Goal: Task Accomplishment & Management: Complete application form

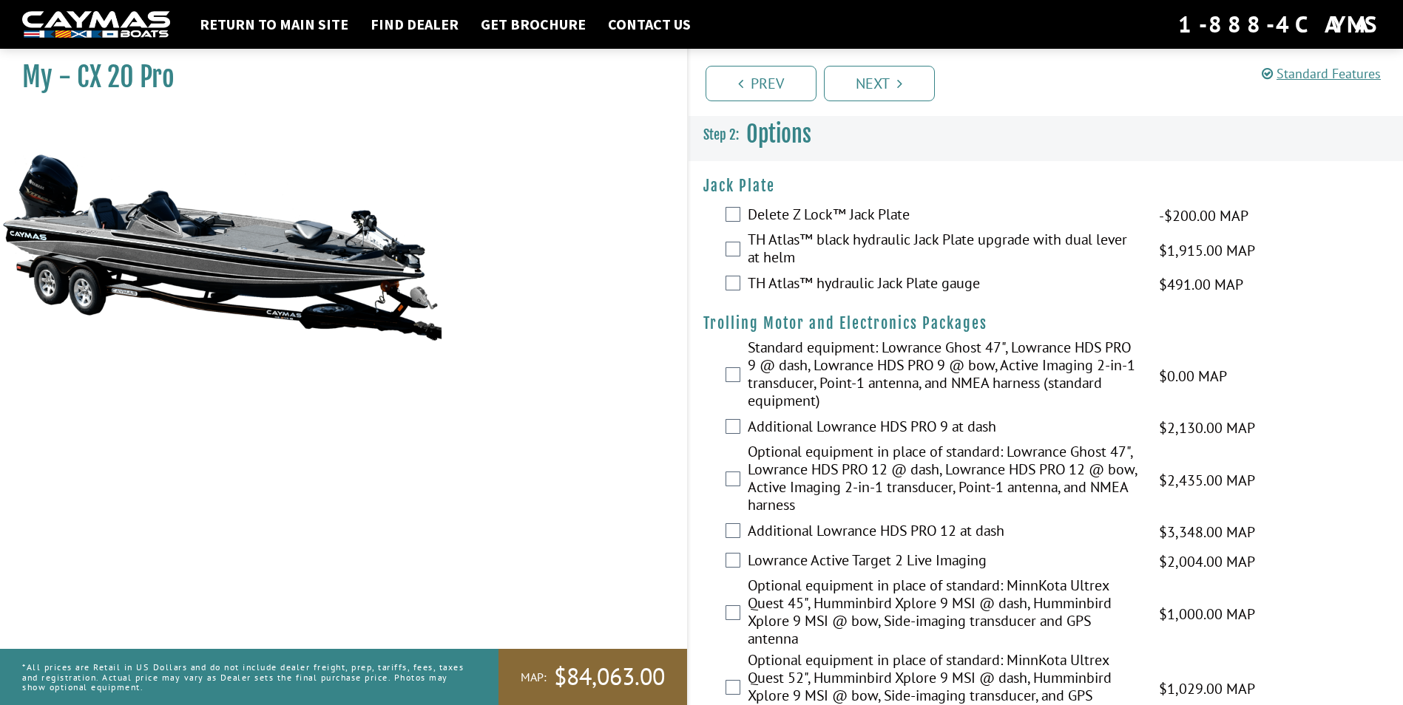
scroll to position [1479, 0]
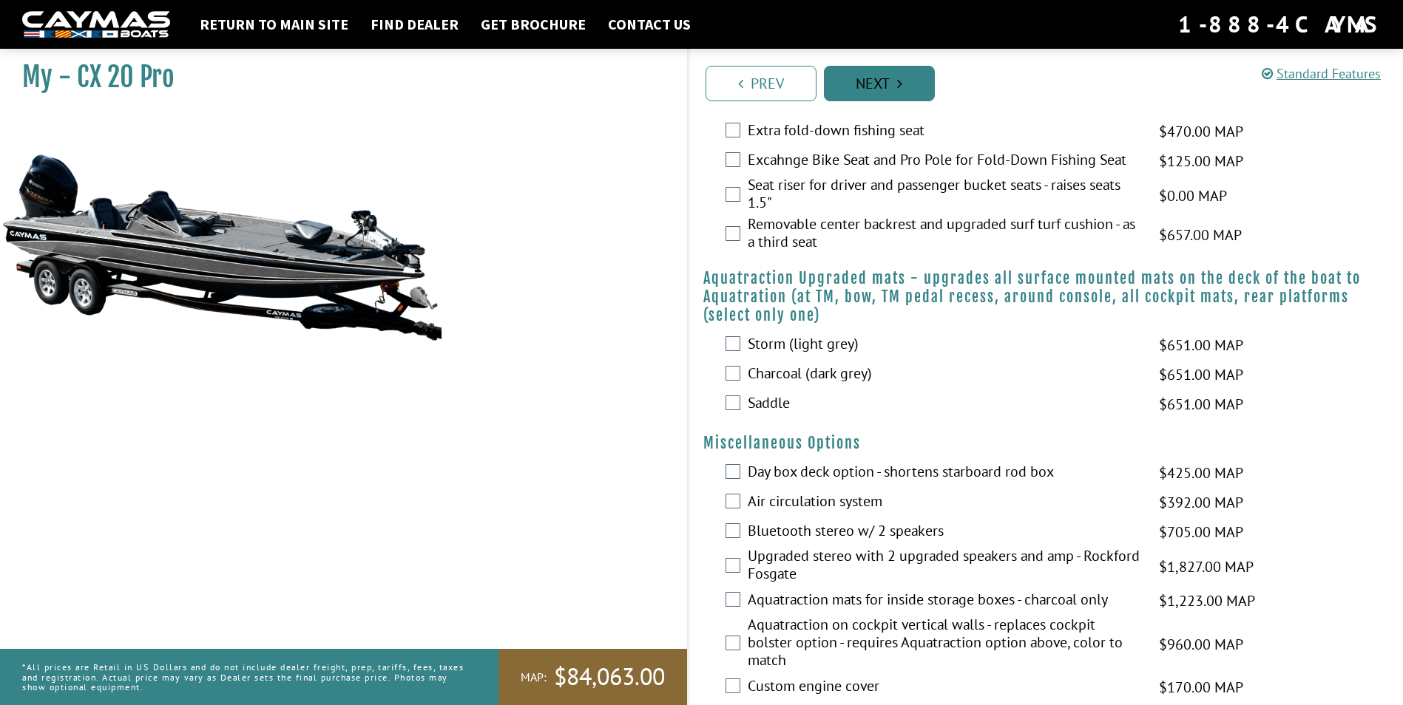
click at [867, 89] on link "Next" at bounding box center [879, 83] width 111 height 35
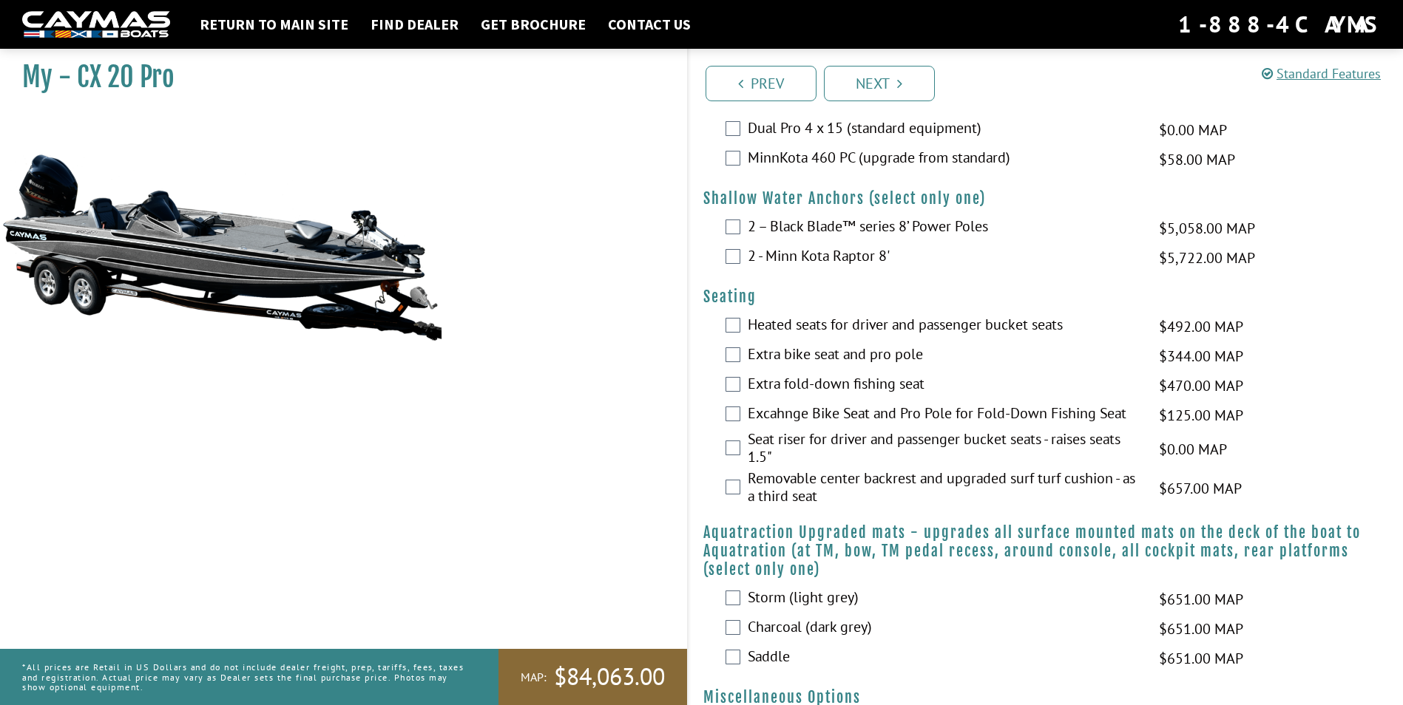
scroll to position [1192, 0]
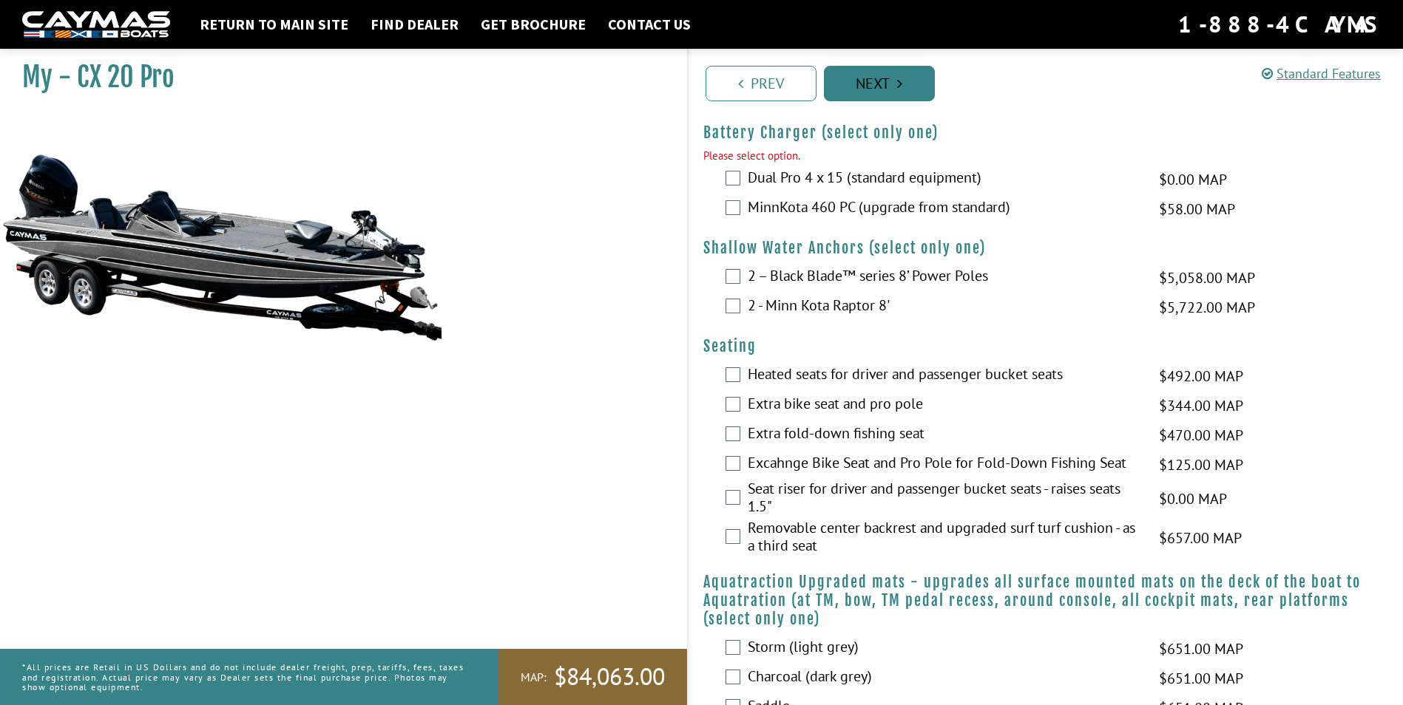
click at [881, 91] on link "Next" at bounding box center [879, 83] width 111 height 35
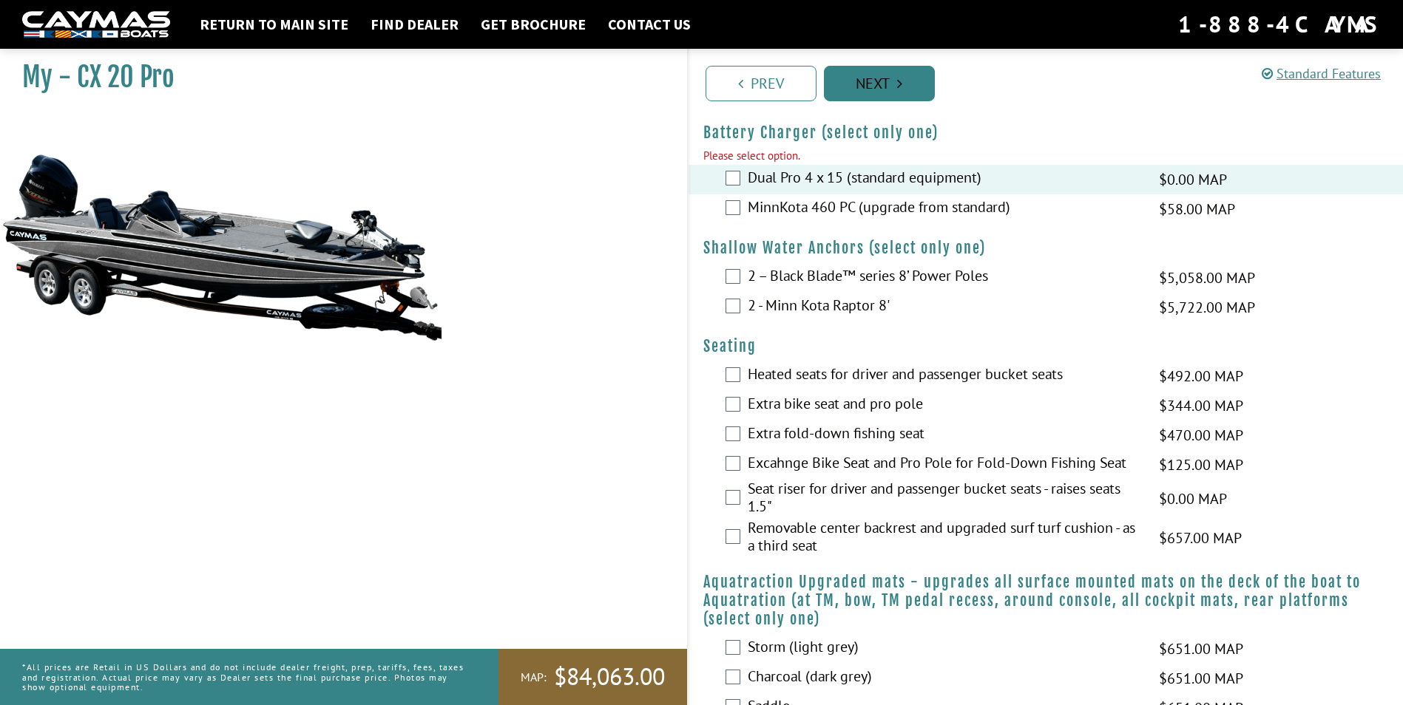
click at [869, 86] on link "Next" at bounding box center [879, 83] width 111 height 35
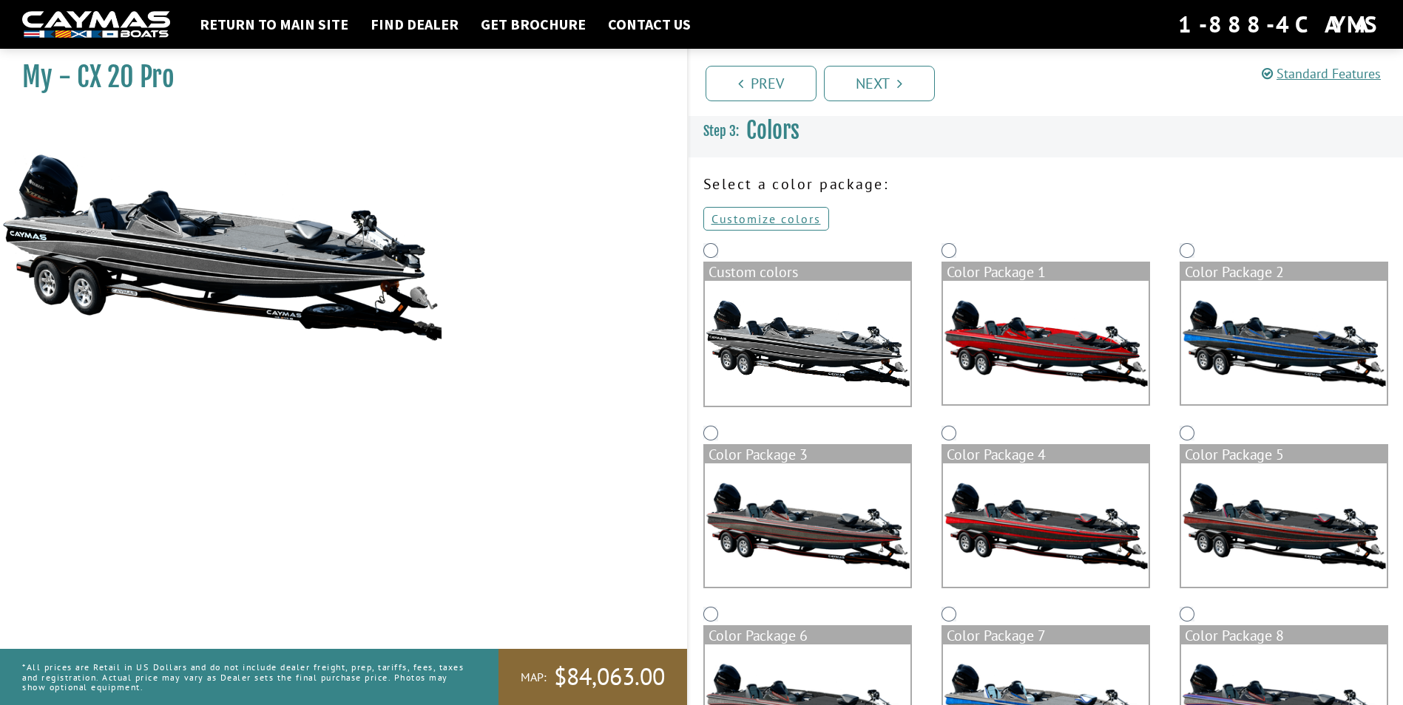
scroll to position [0, 0]
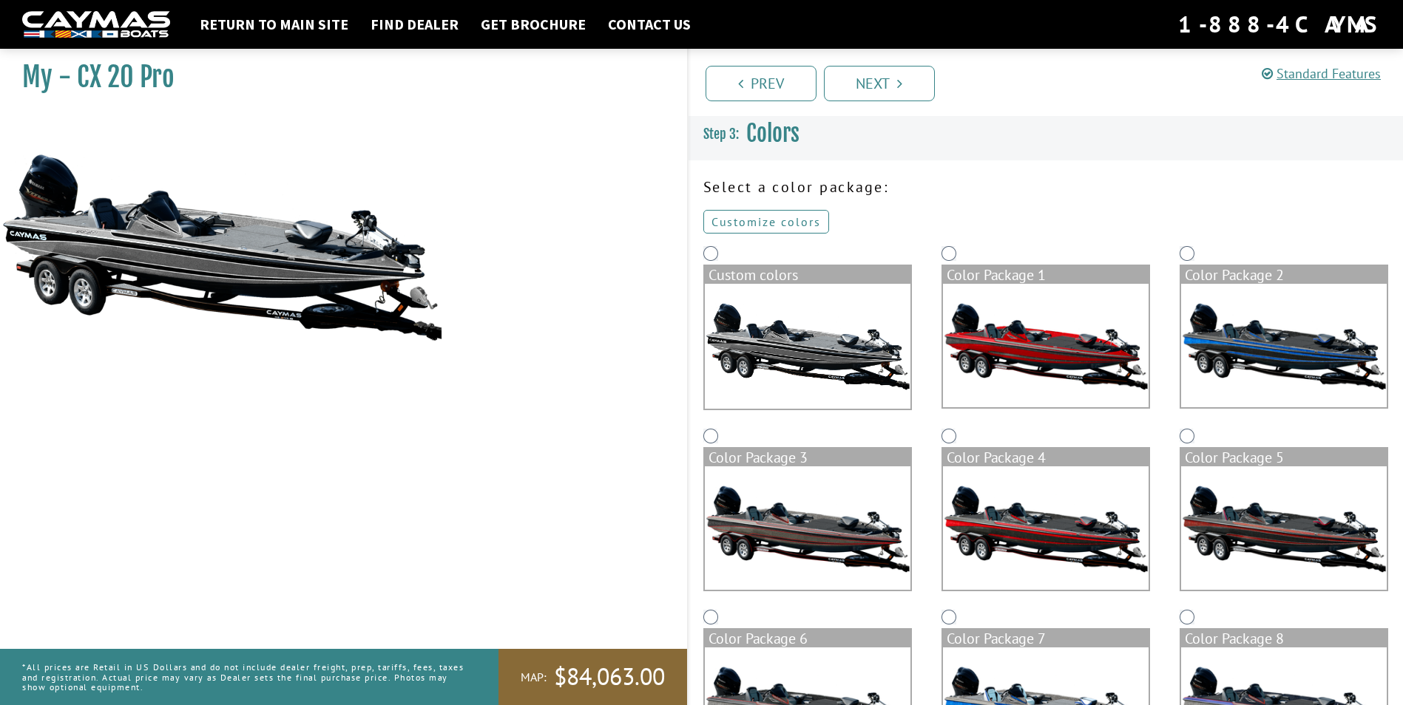
drag, startPoint x: 743, startPoint y: 221, endPoint x: 735, endPoint y: 226, distance: 9.6
click at [743, 221] on link "Customize colors" at bounding box center [766, 222] width 126 height 24
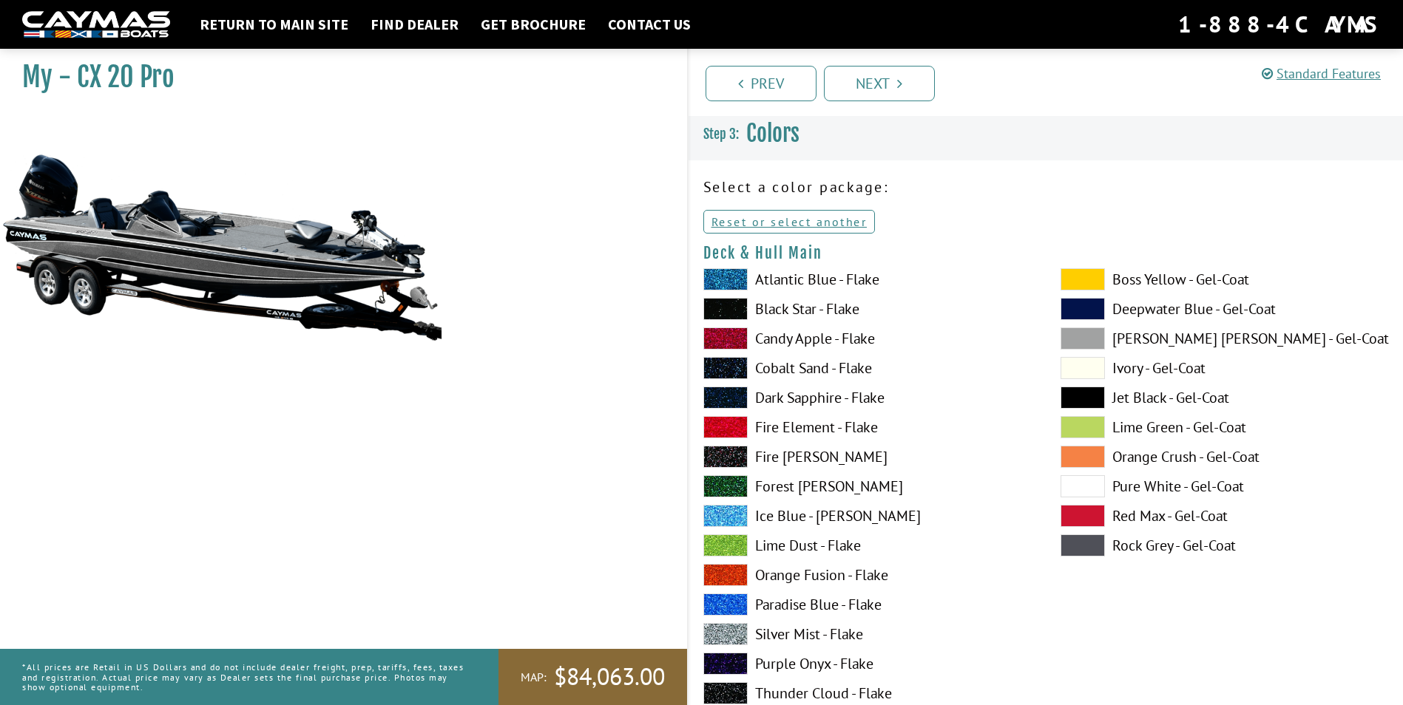
click at [1089, 397] on span at bounding box center [1082, 398] width 44 height 22
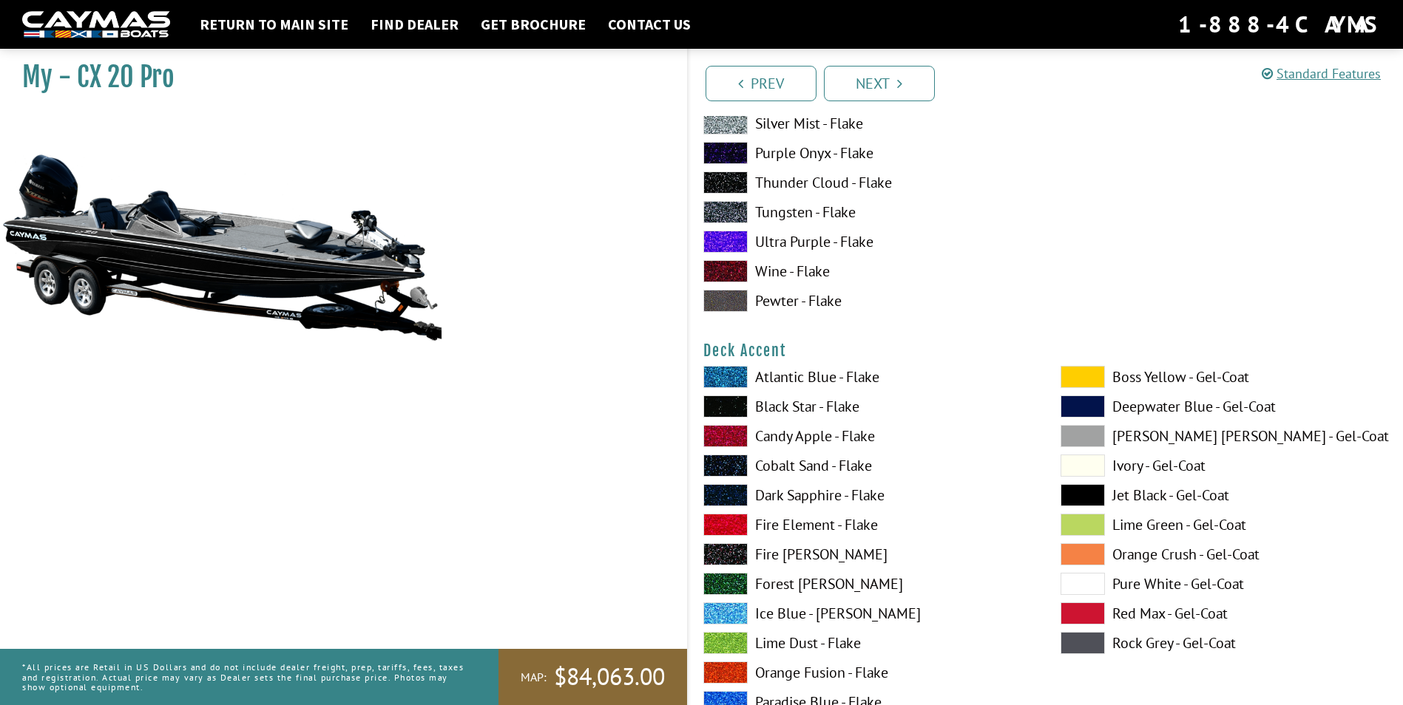
scroll to position [592, 0]
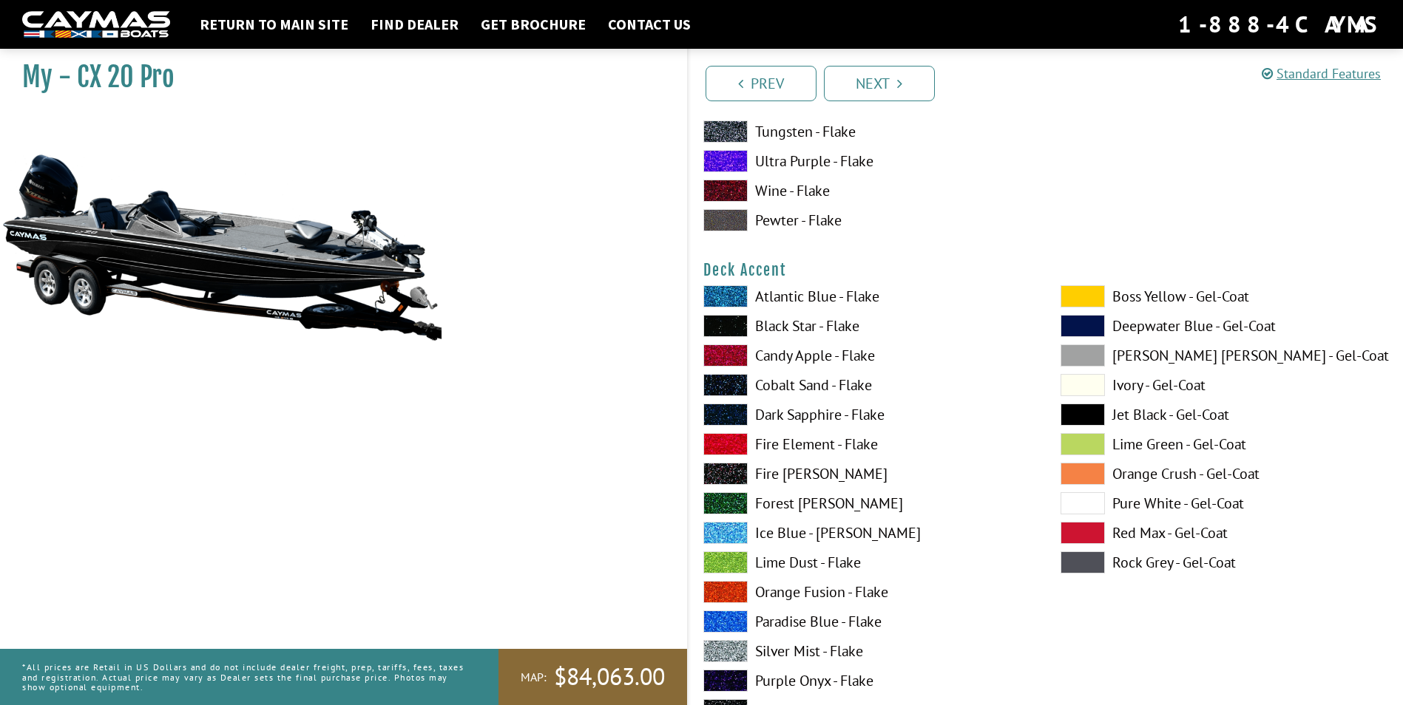
click at [715, 358] on span at bounding box center [725, 356] width 44 height 22
click at [1083, 410] on span at bounding box center [1082, 415] width 44 height 22
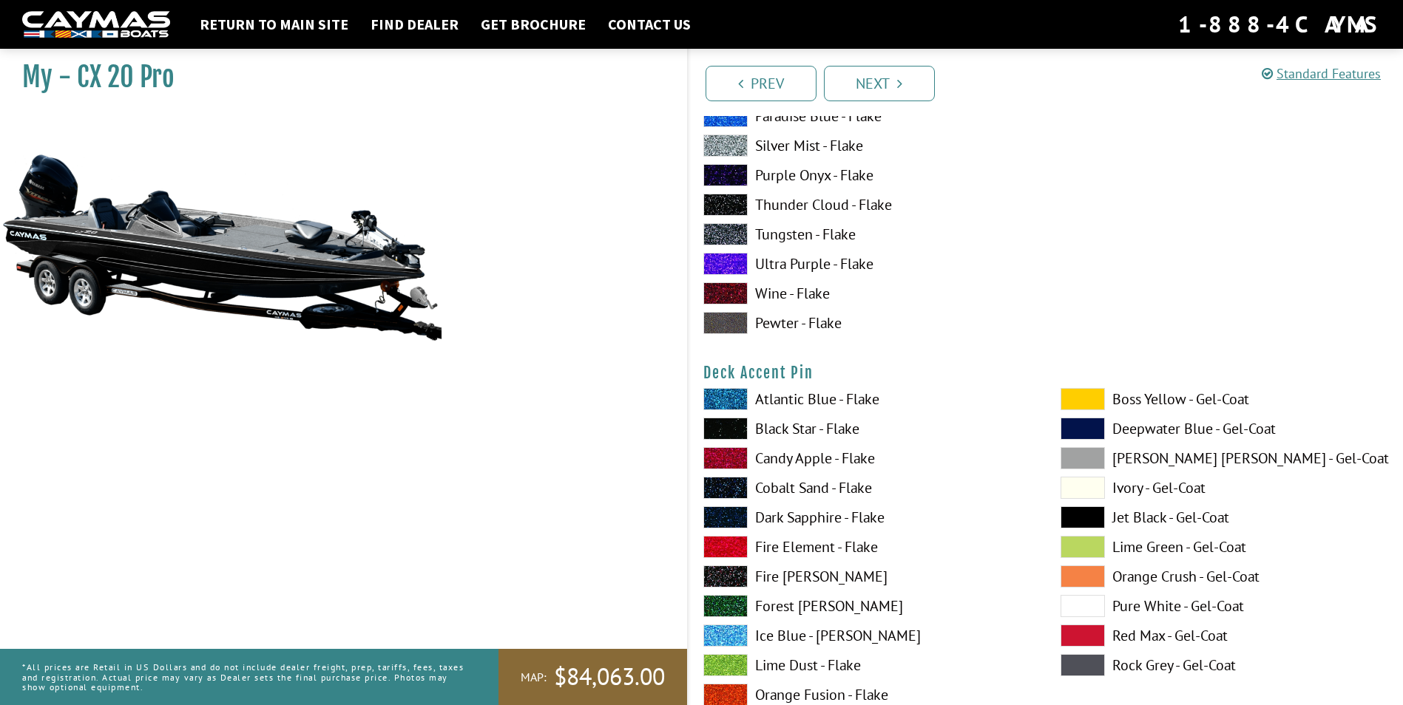
scroll to position [1183, 0]
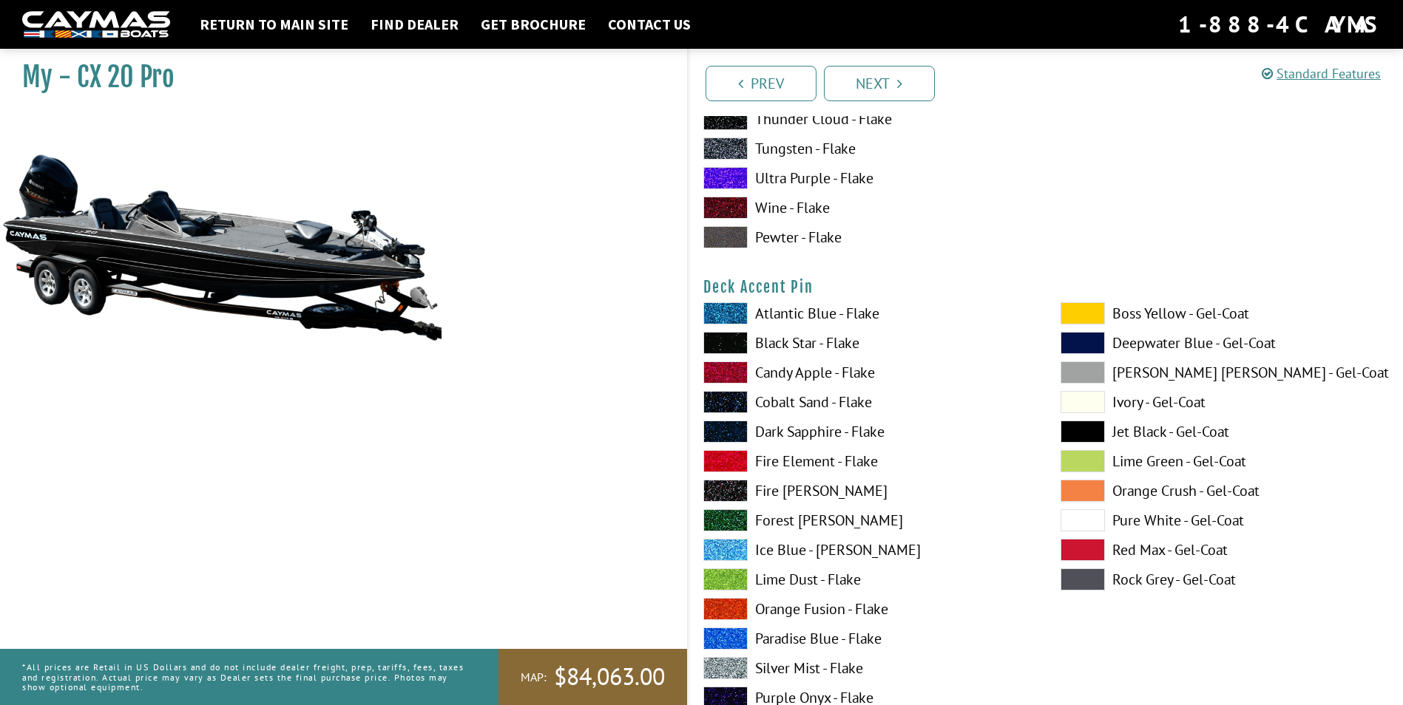
click at [724, 368] on span at bounding box center [725, 373] width 44 height 22
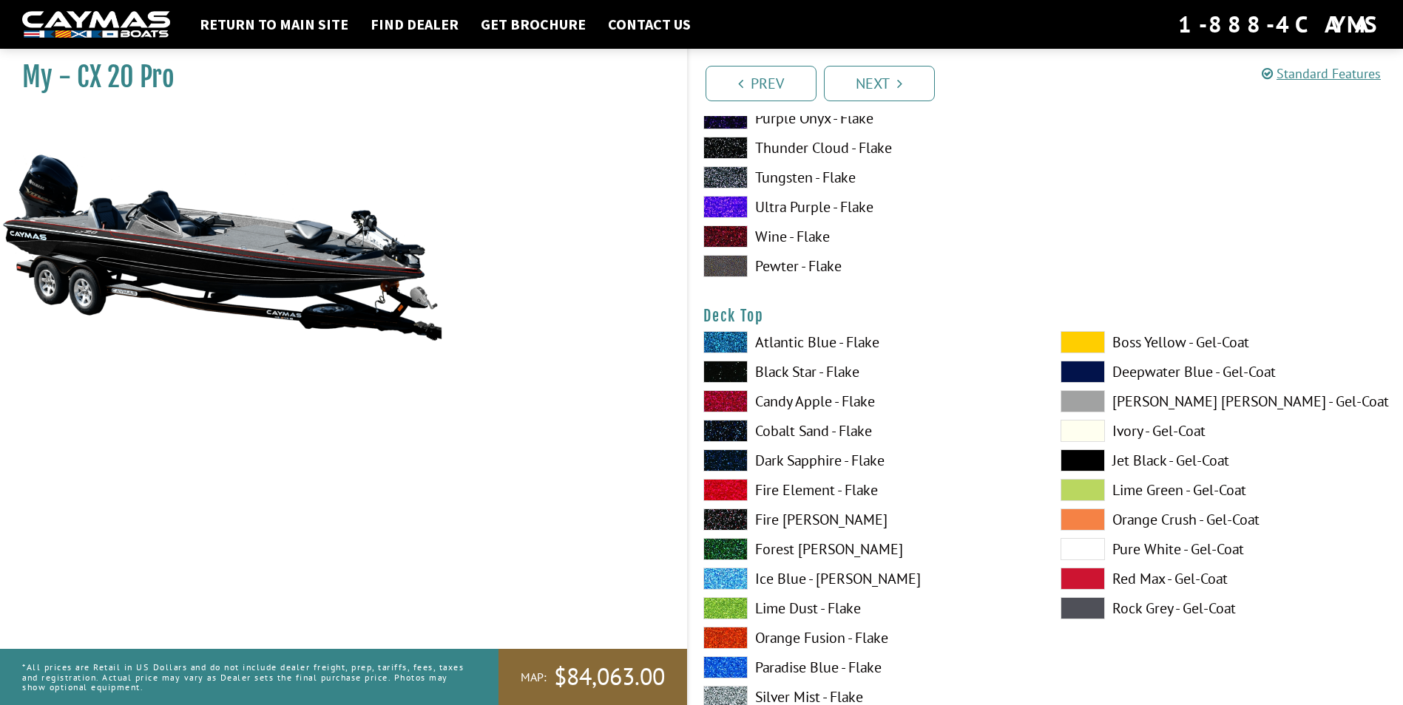
scroll to position [1849, 0]
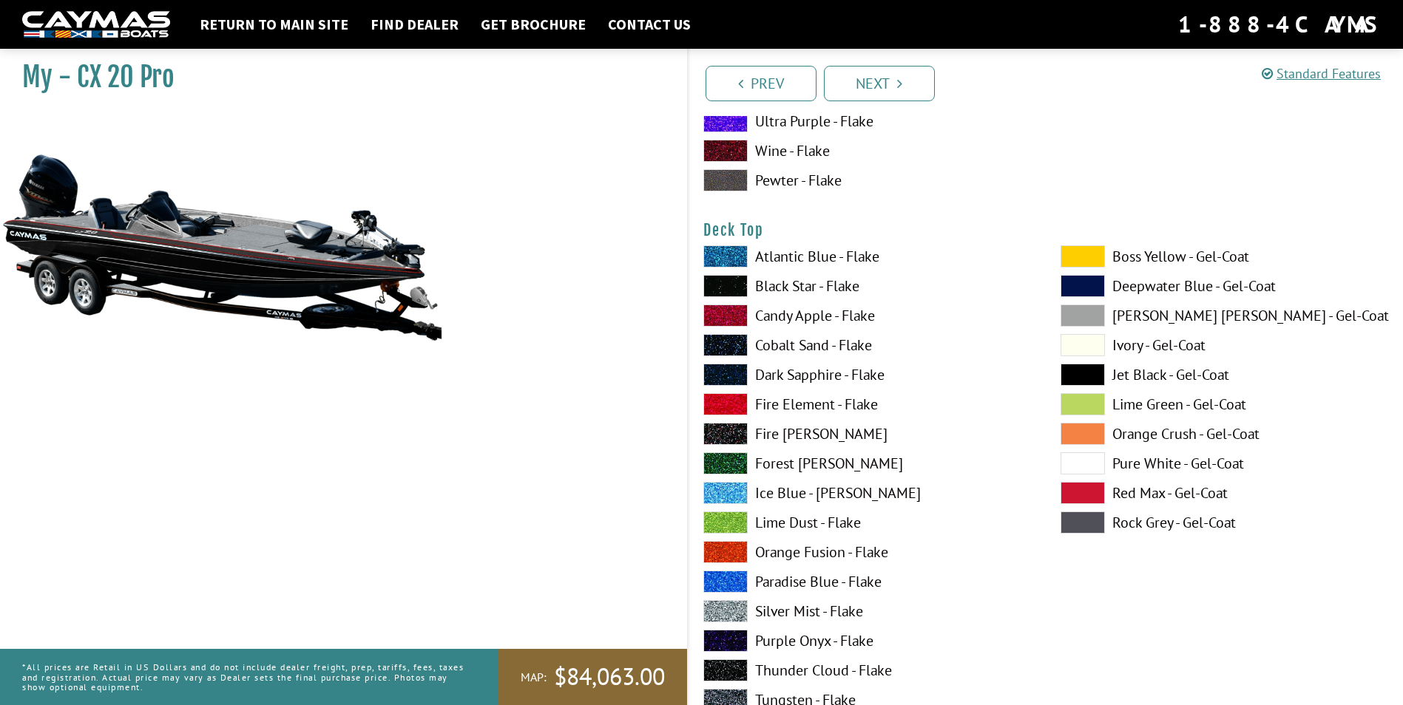
click at [724, 318] on span at bounding box center [725, 316] width 44 height 22
click at [727, 320] on span at bounding box center [725, 316] width 44 height 22
click at [731, 288] on span at bounding box center [725, 286] width 44 height 22
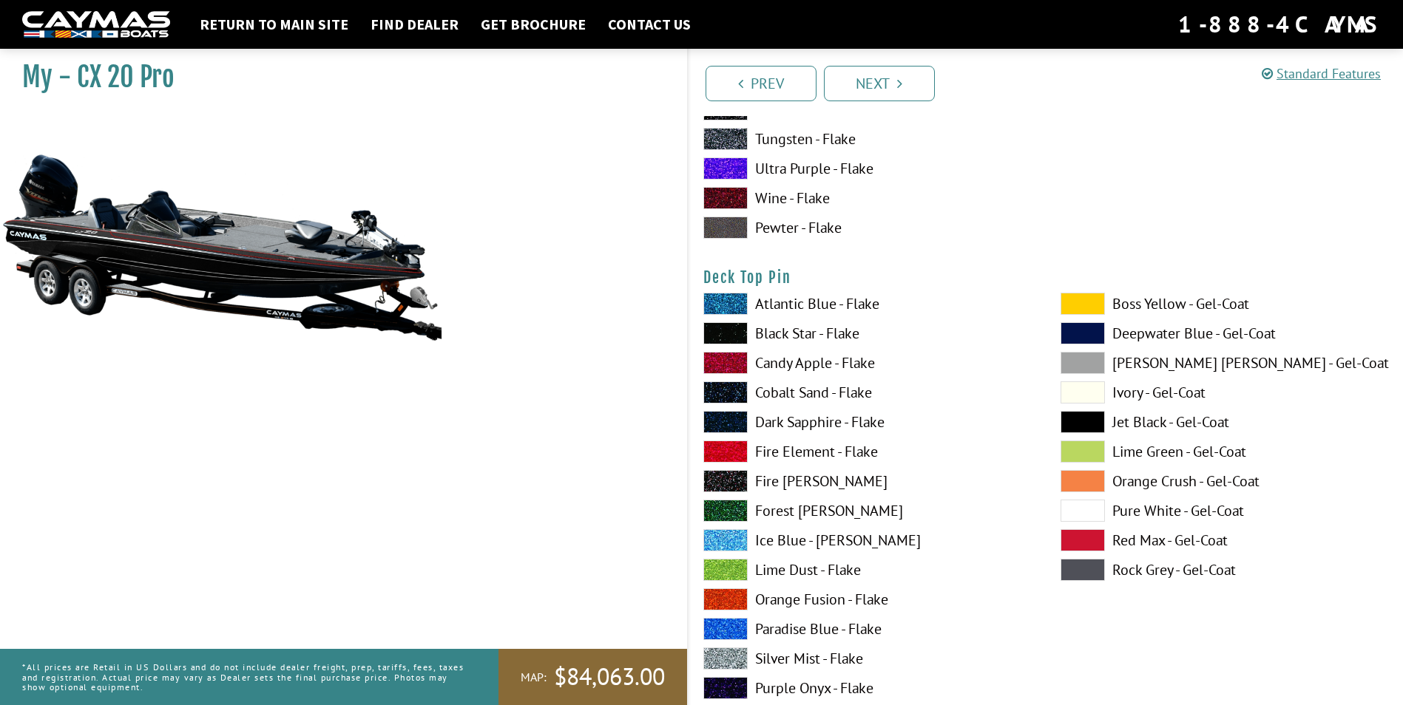
scroll to position [2440, 0]
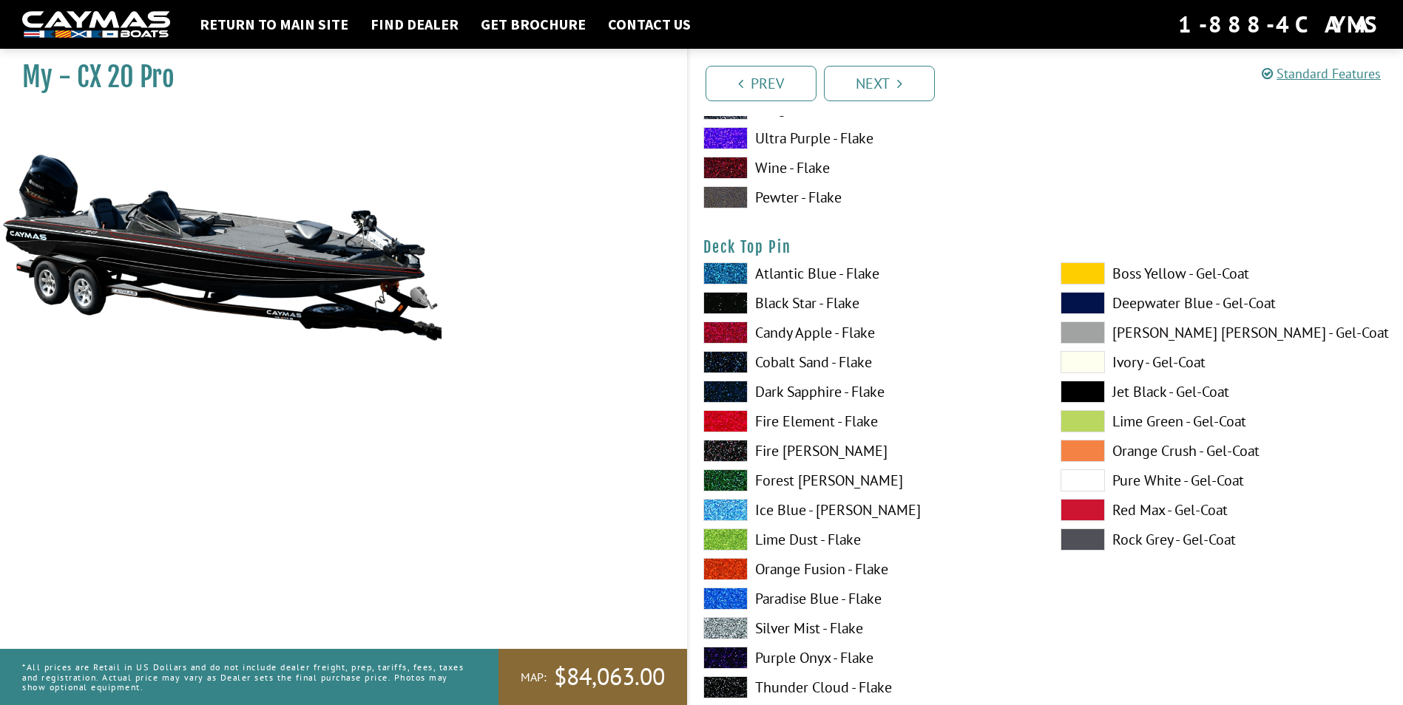
click at [720, 335] on span at bounding box center [725, 333] width 44 height 22
click at [720, 334] on span at bounding box center [725, 333] width 44 height 22
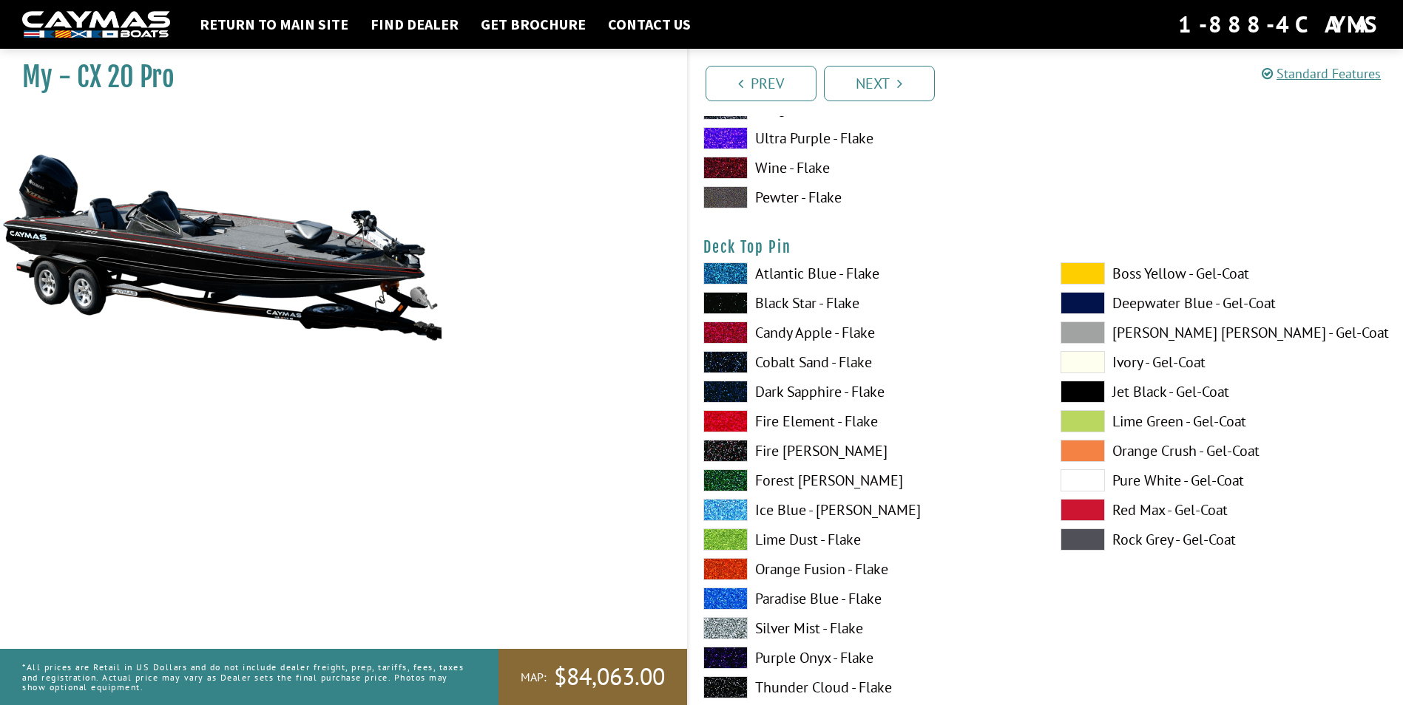
click at [720, 334] on span at bounding box center [725, 333] width 44 height 22
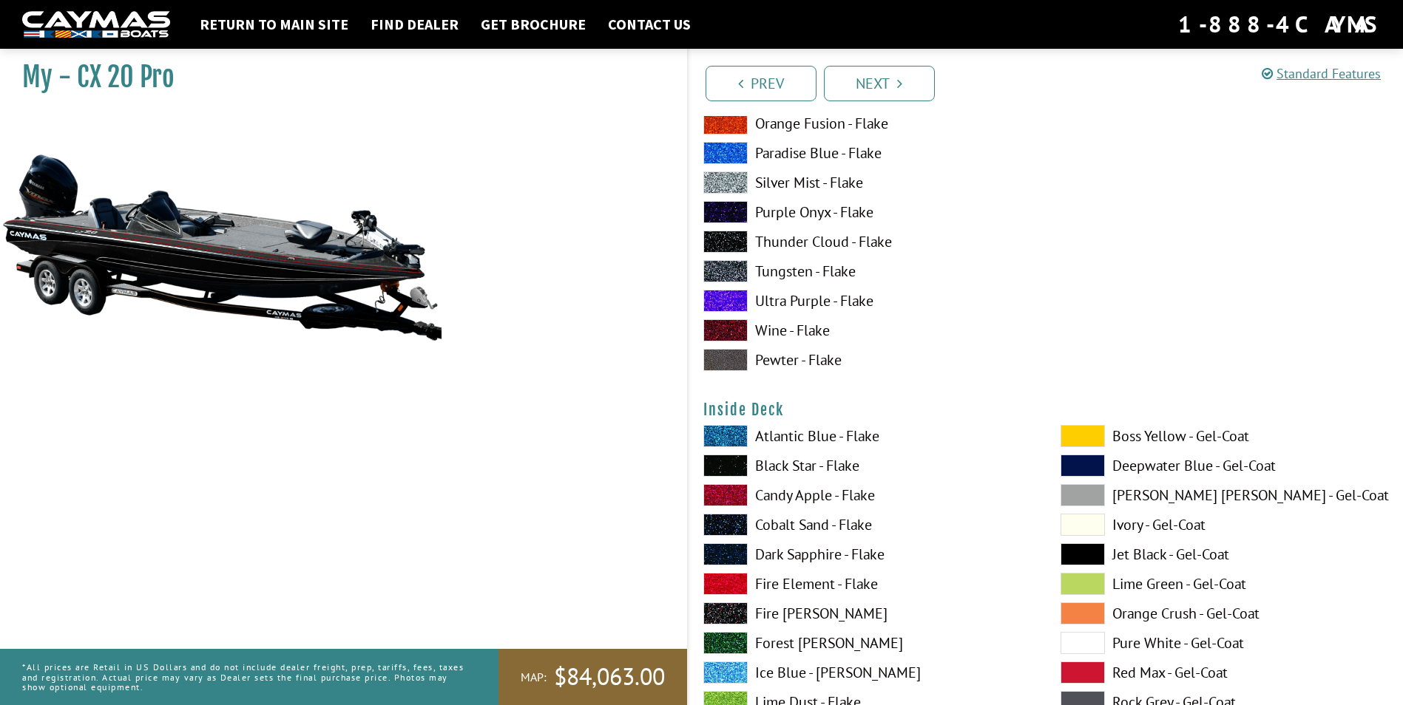
scroll to position [3032, 0]
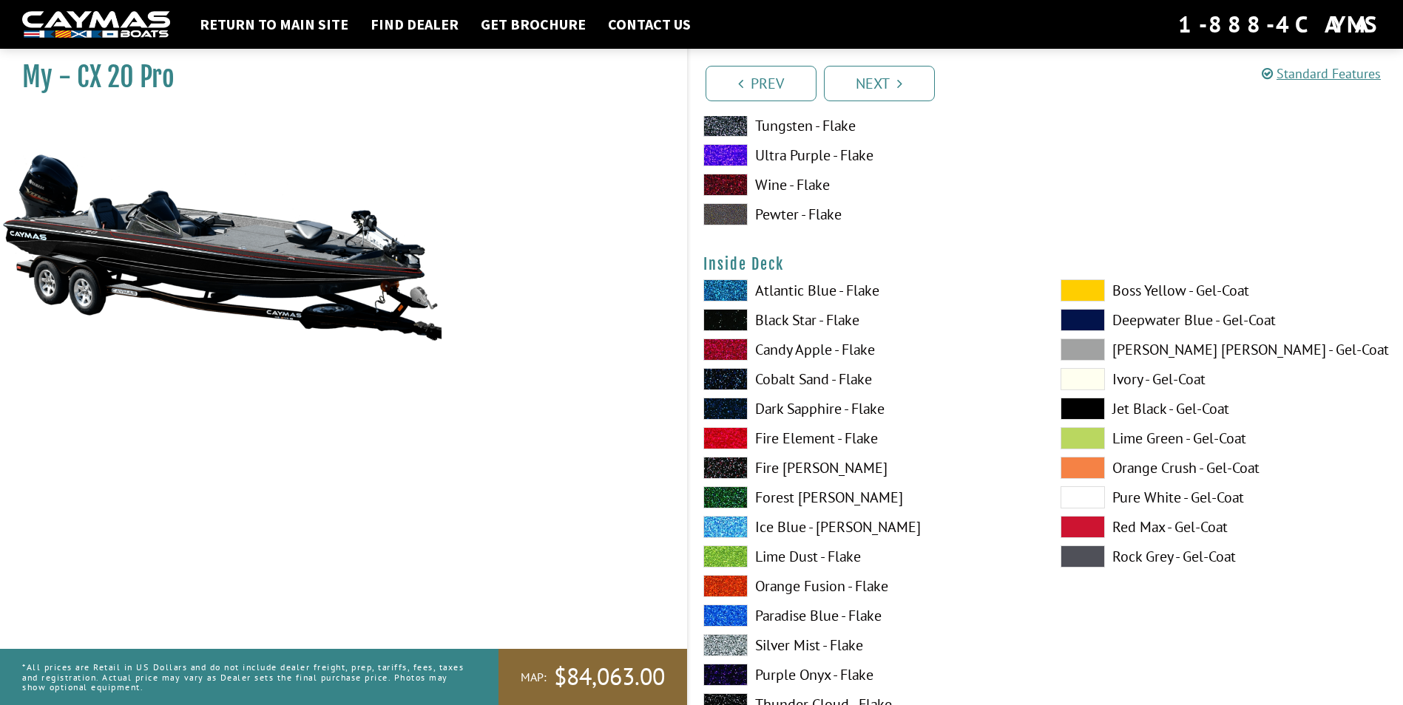
click at [720, 353] on span at bounding box center [725, 350] width 44 height 22
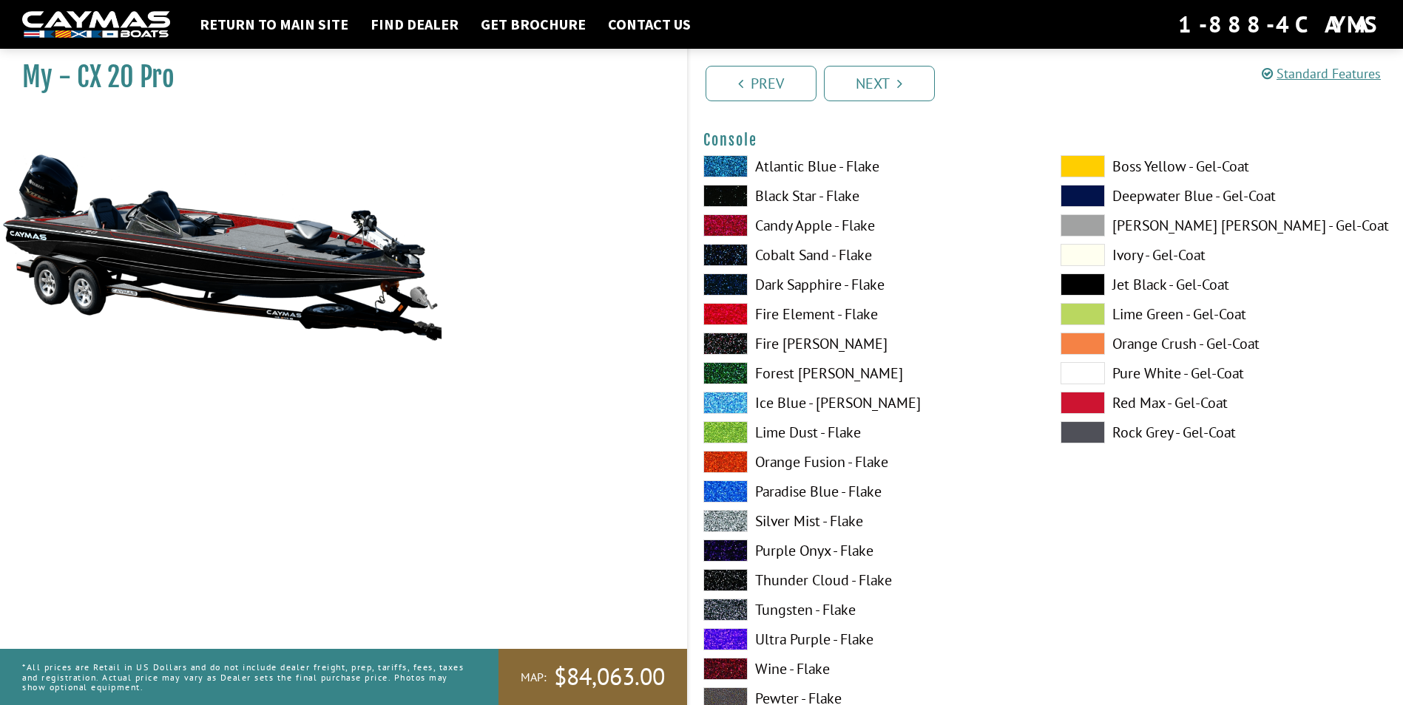
scroll to position [3771, 0]
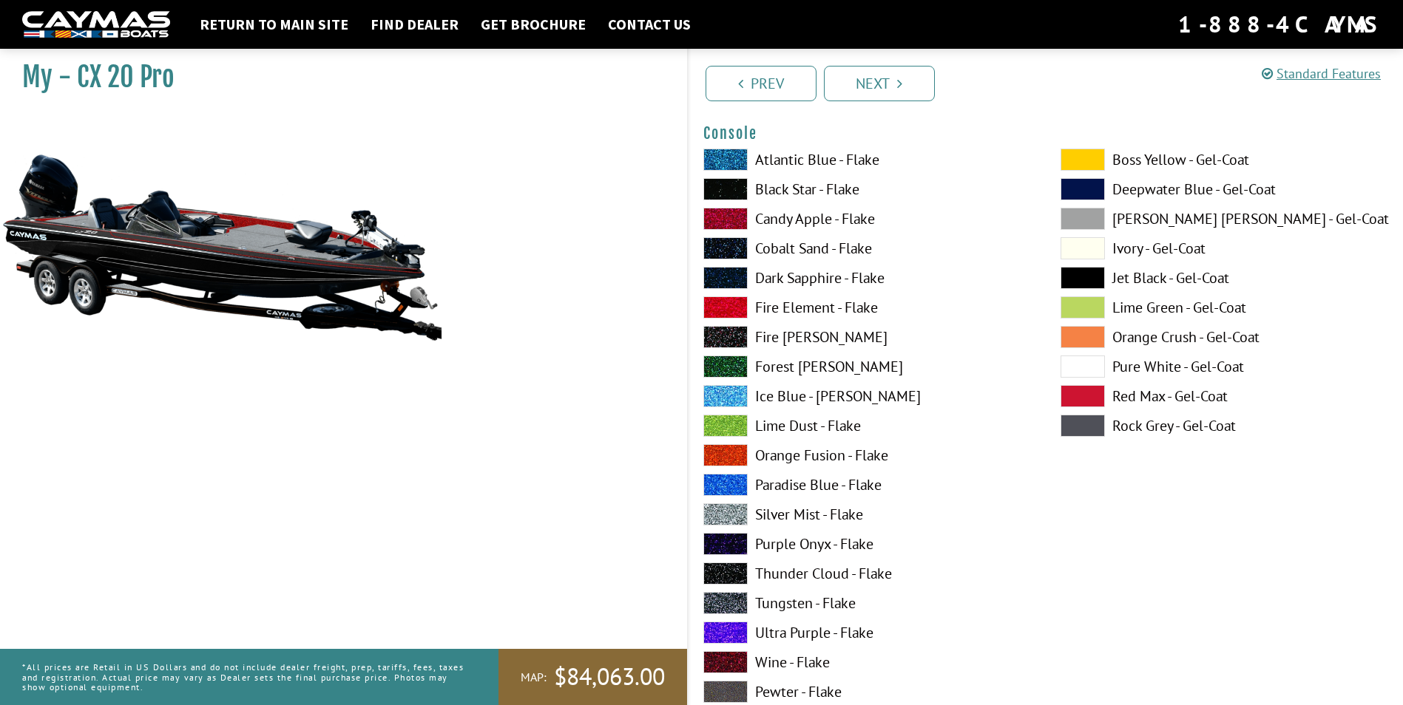
click at [717, 218] on span at bounding box center [725, 219] width 44 height 22
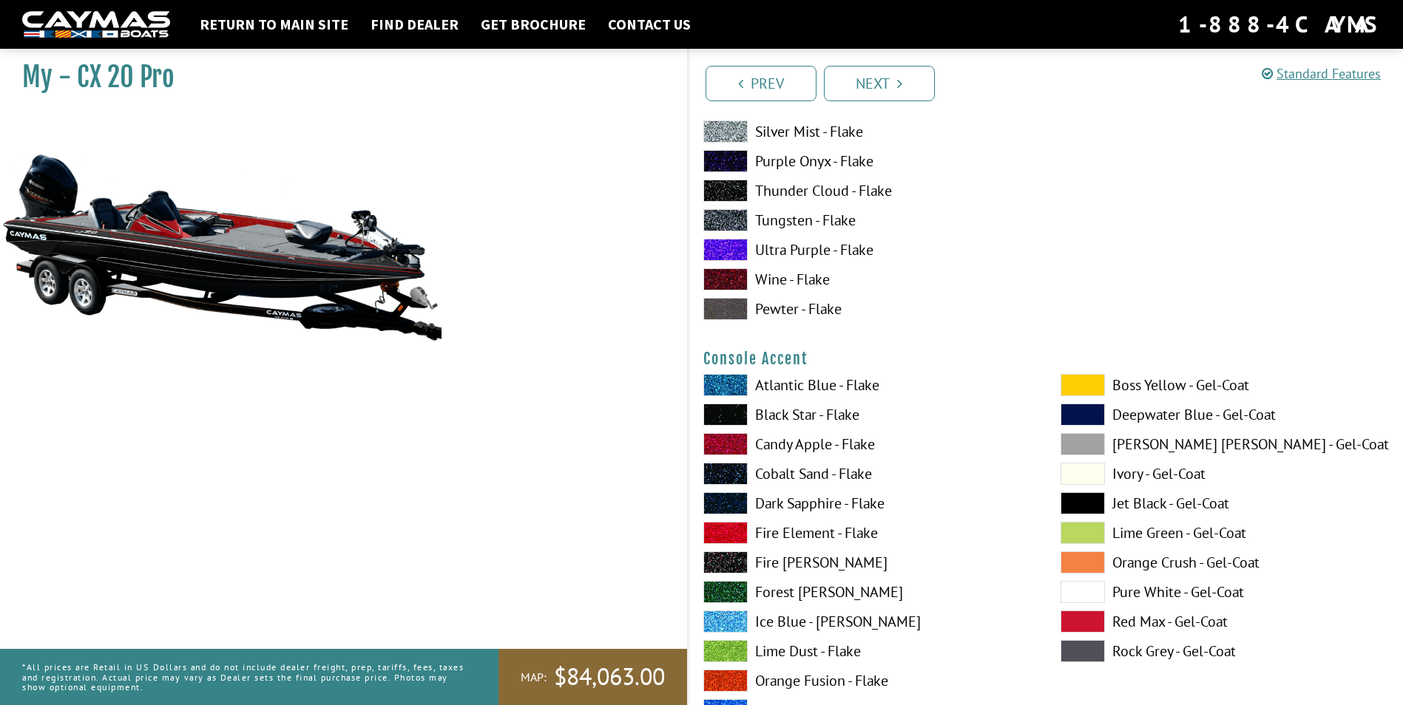
scroll to position [4363, 0]
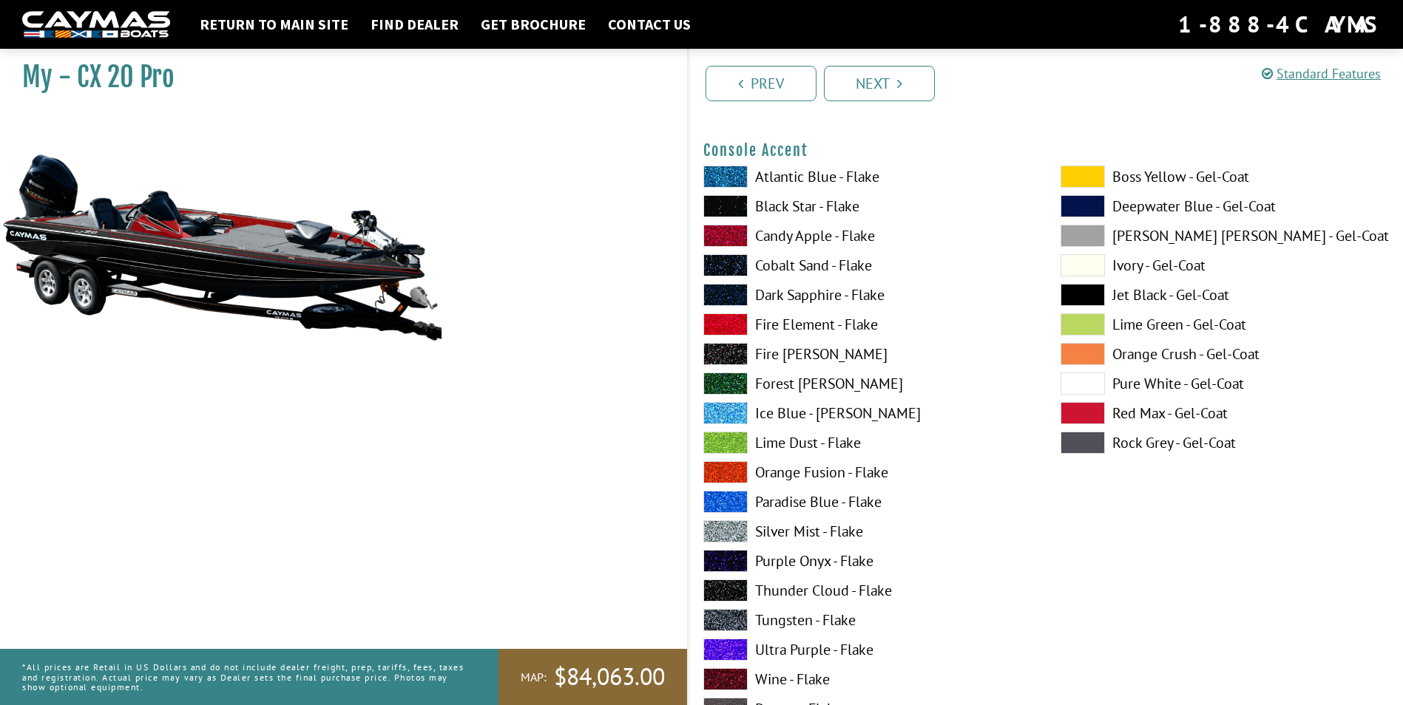
click at [720, 239] on span at bounding box center [725, 236] width 44 height 22
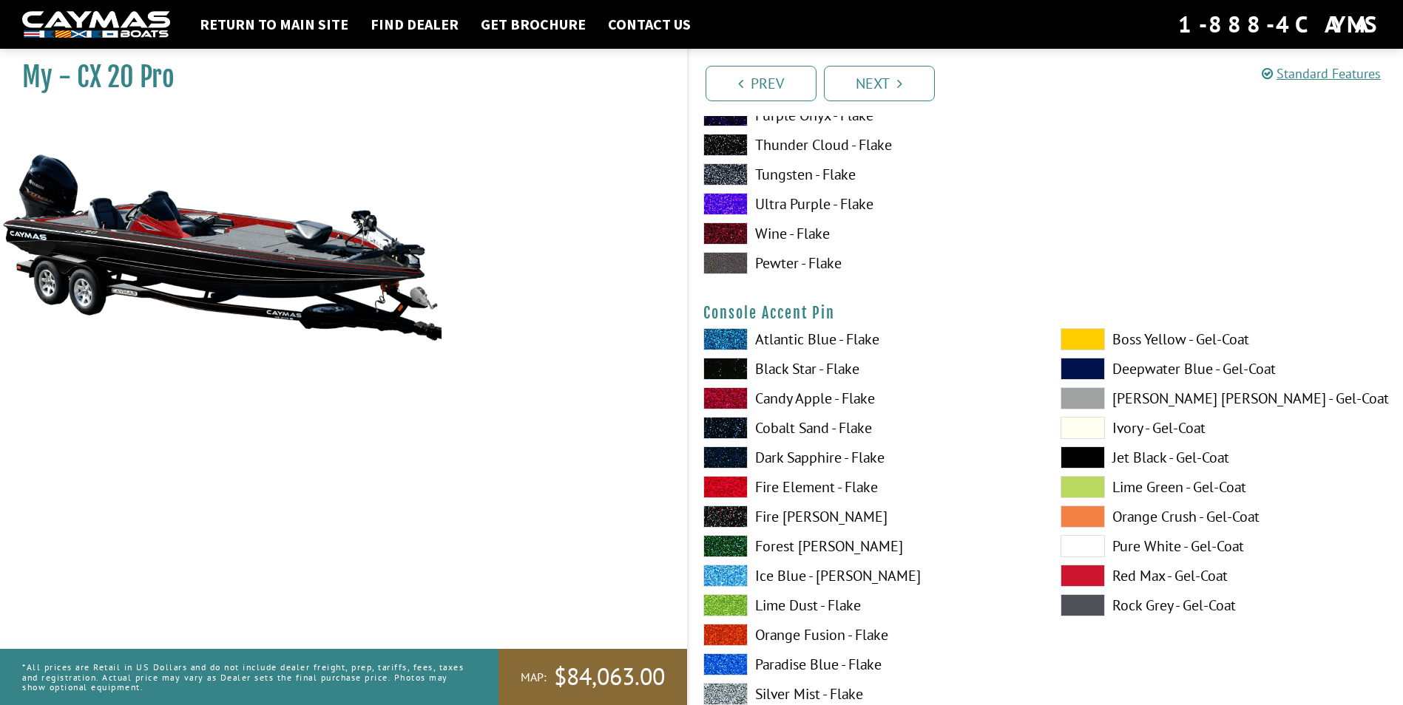
scroll to position [4954, 0]
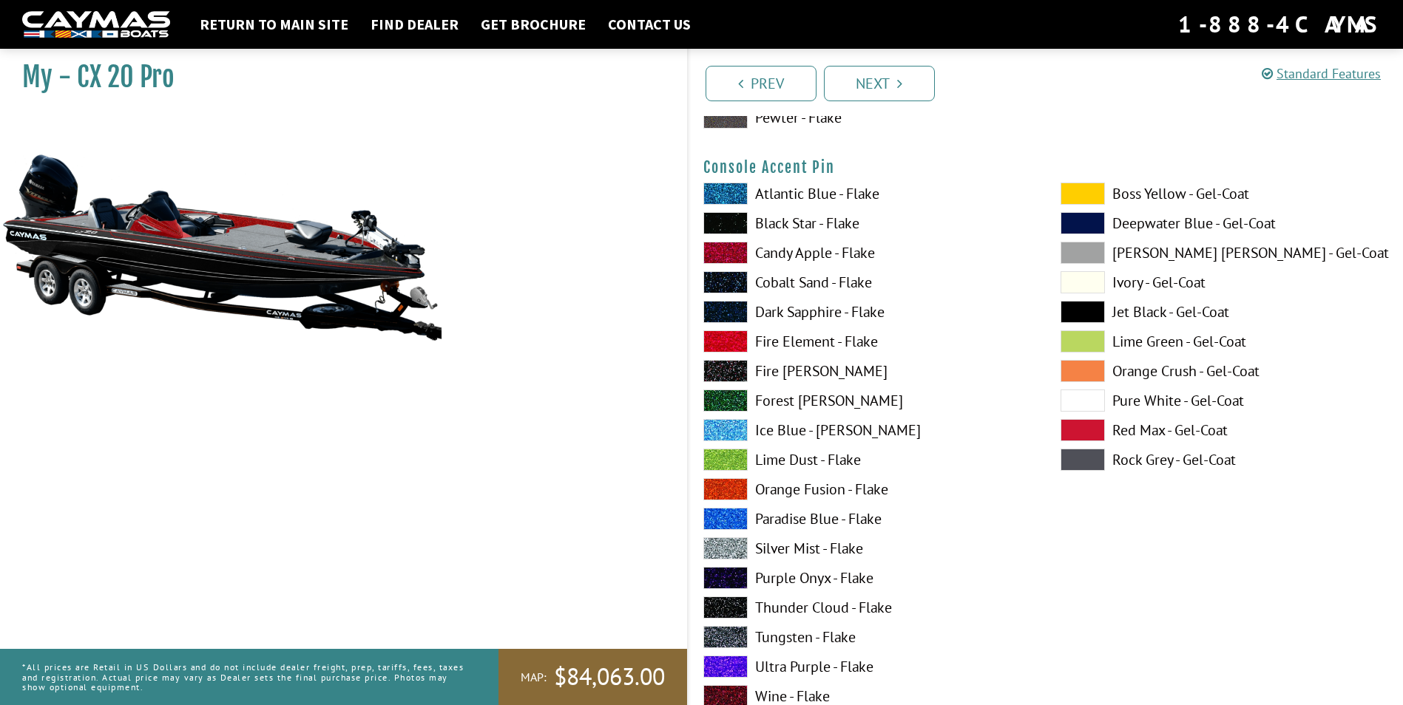
click at [725, 260] on span at bounding box center [725, 253] width 44 height 22
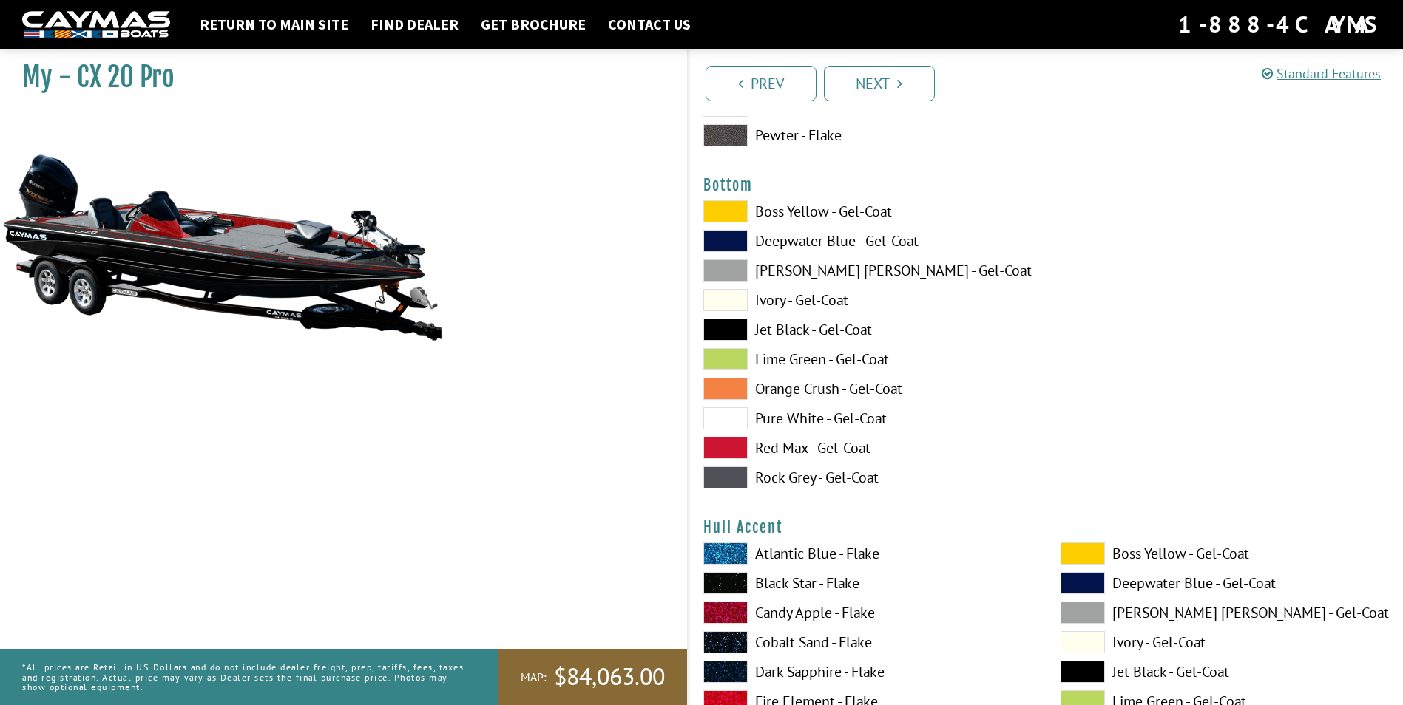
scroll to position [5546, 0]
click at [717, 331] on span at bounding box center [725, 329] width 44 height 22
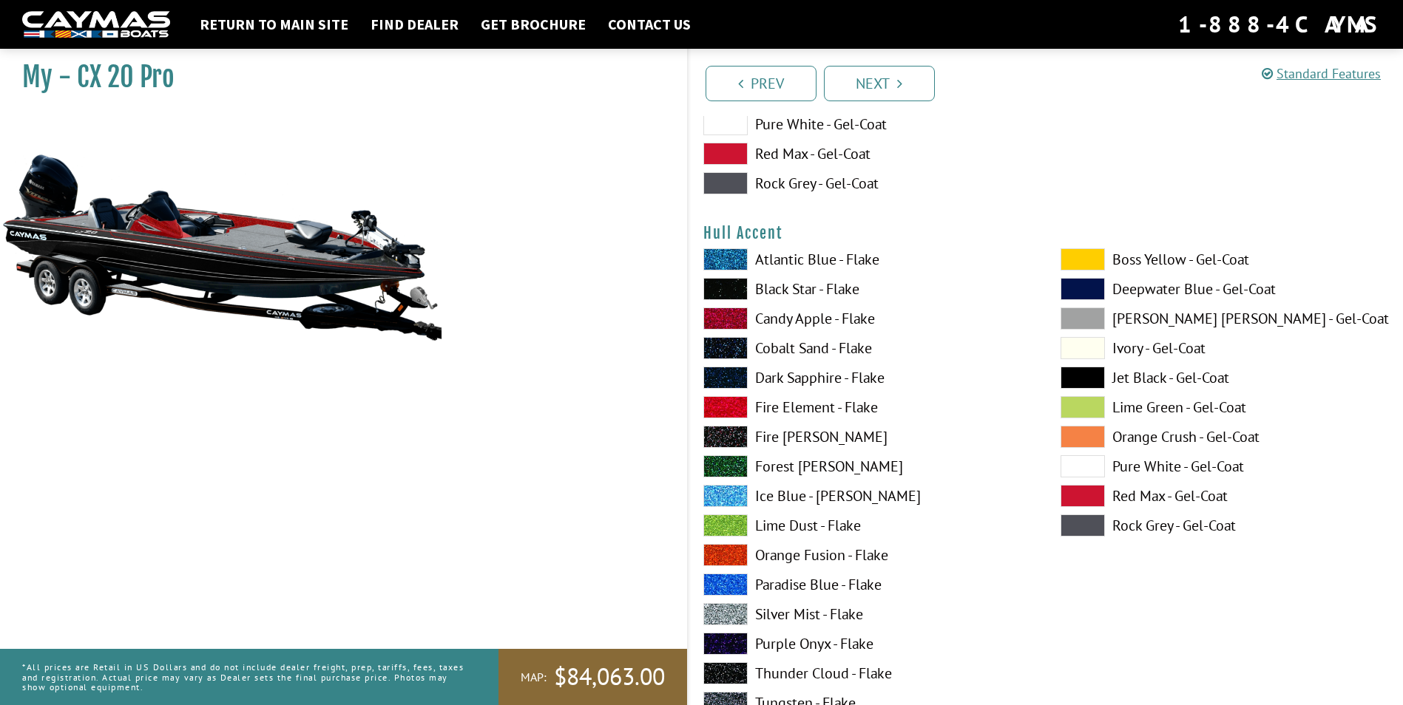
scroll to position [5842, 0]
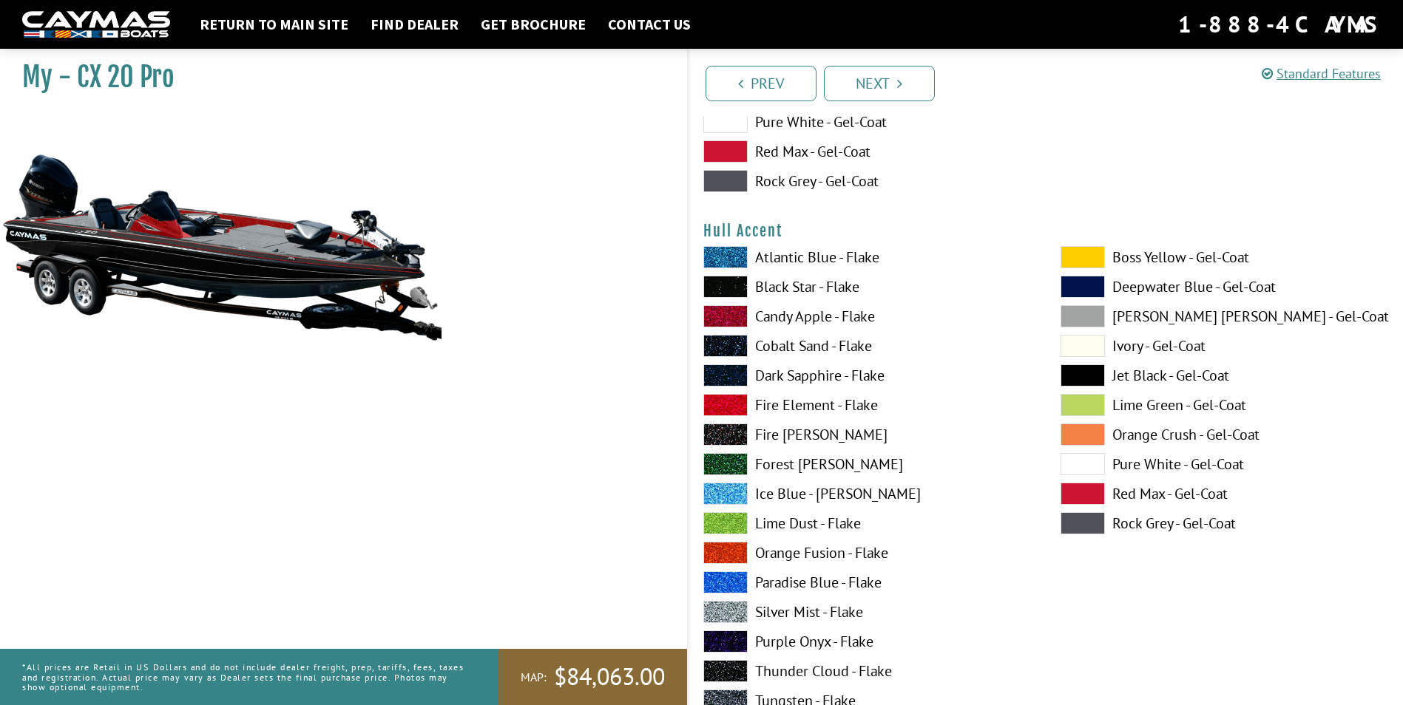
click at [718, 283] on span at bounding box center [725, 287] width 44 height 22
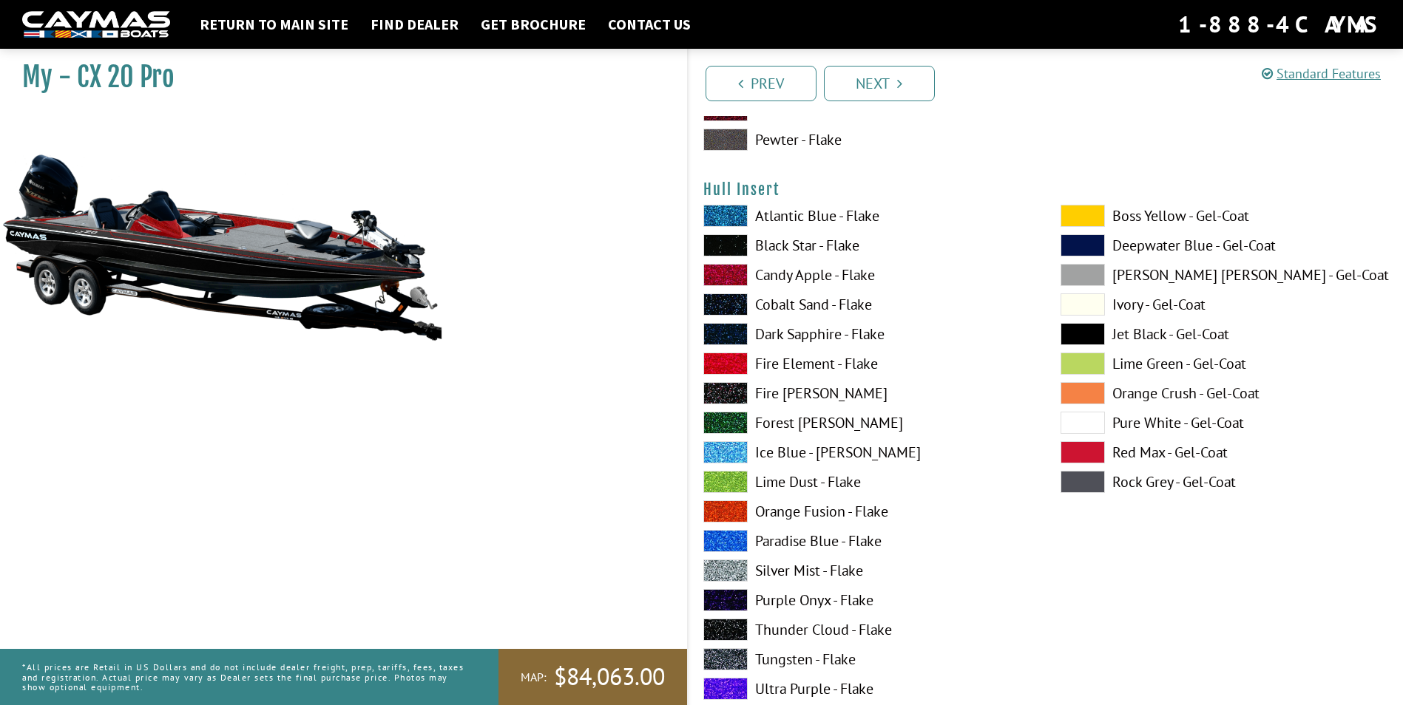
scroll to position [7173, 0]
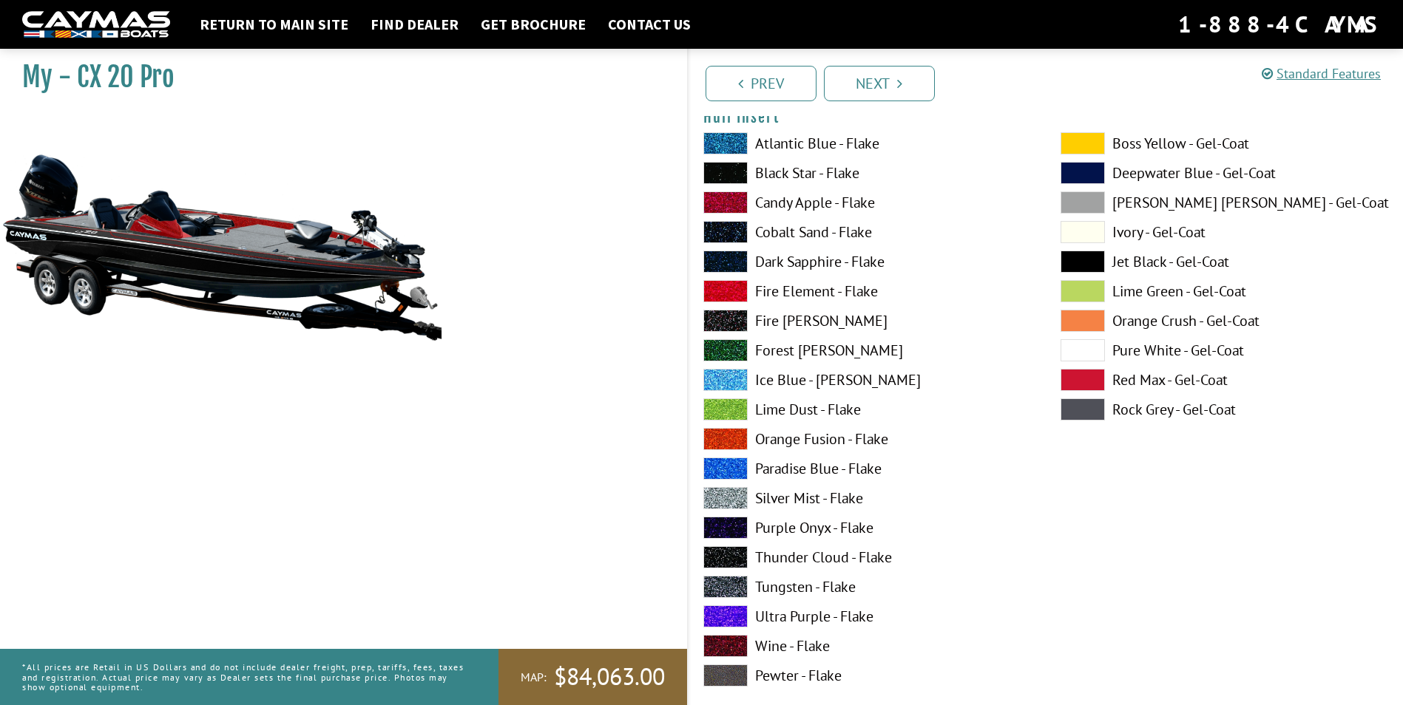
click at [720, 210] on span at bounding box center [725, 203] width 44 height 22
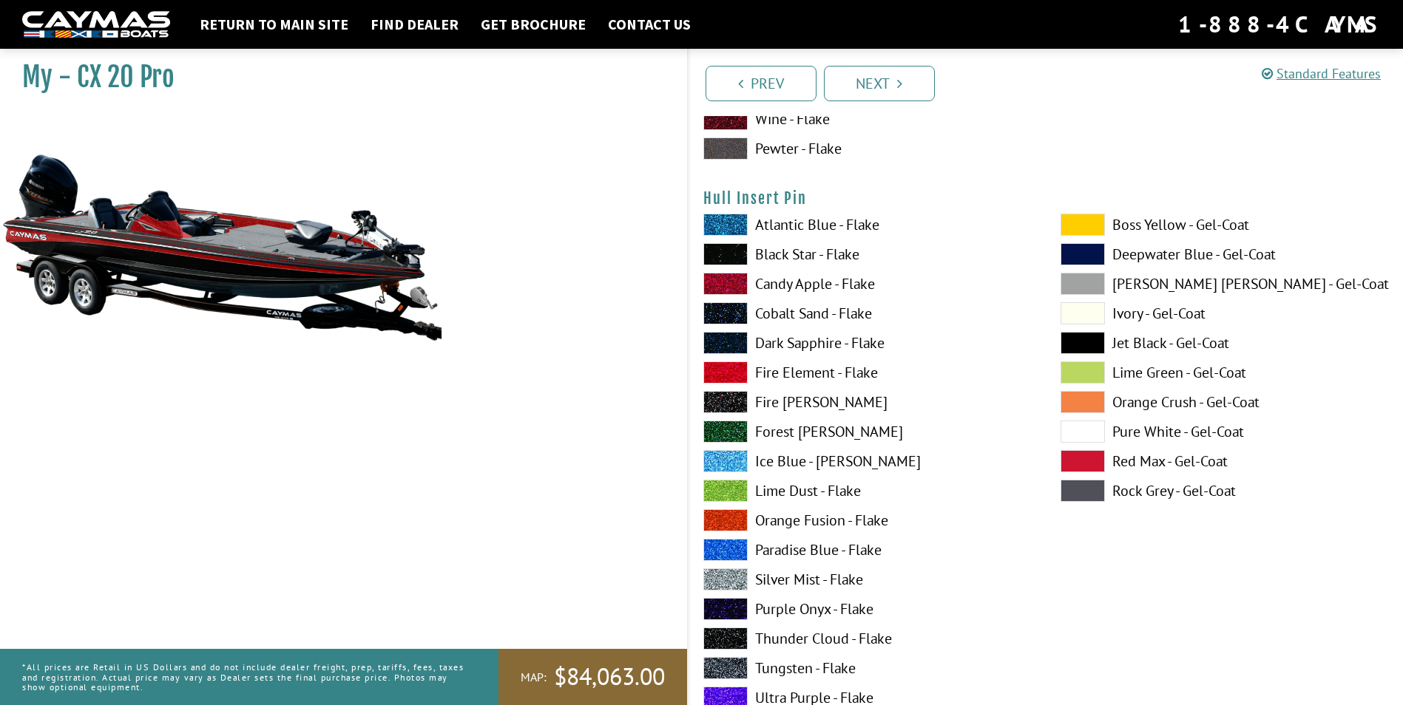
scroll to position [7765, 0]
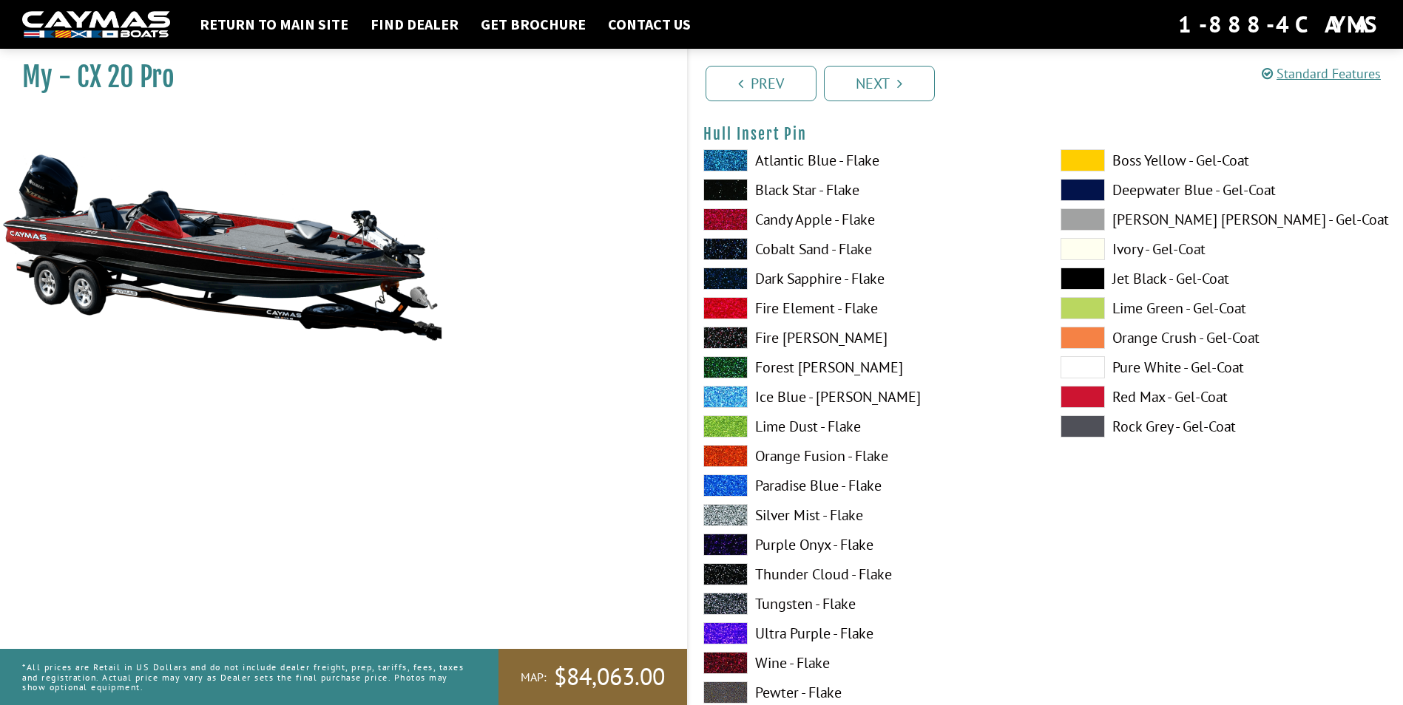
click at [720, 220] on span at bounding box center [725, 220] width 44 height 22
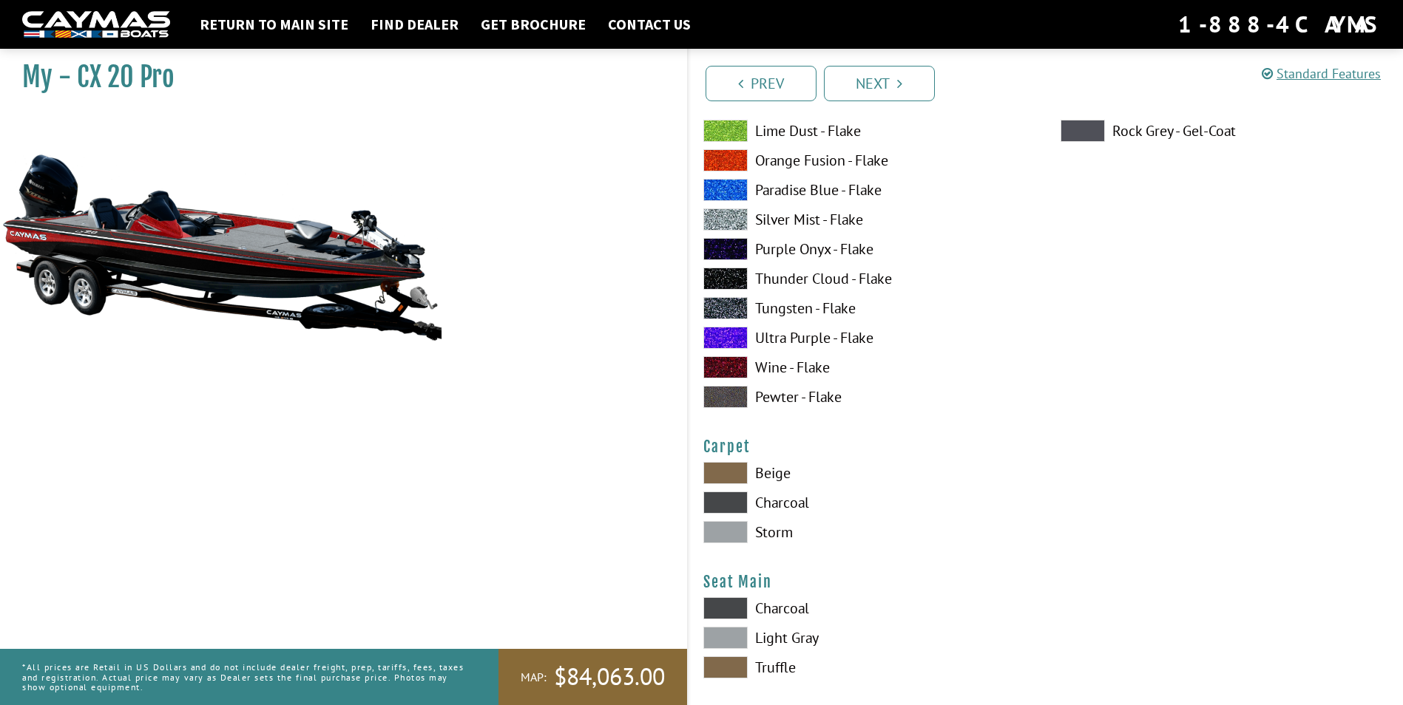
scroll to position [8430, 0]
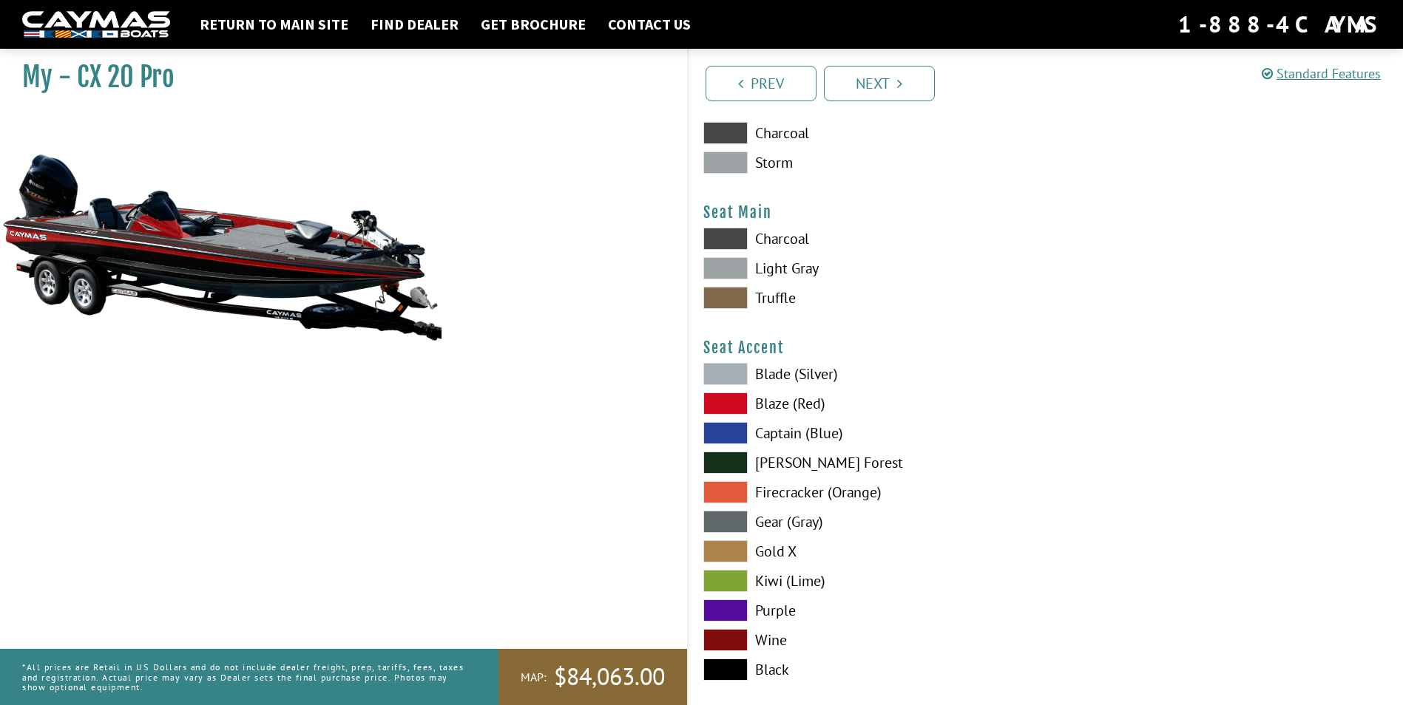
click at [735, 233] on span at bounding box center [725, 239] width 44 height 22
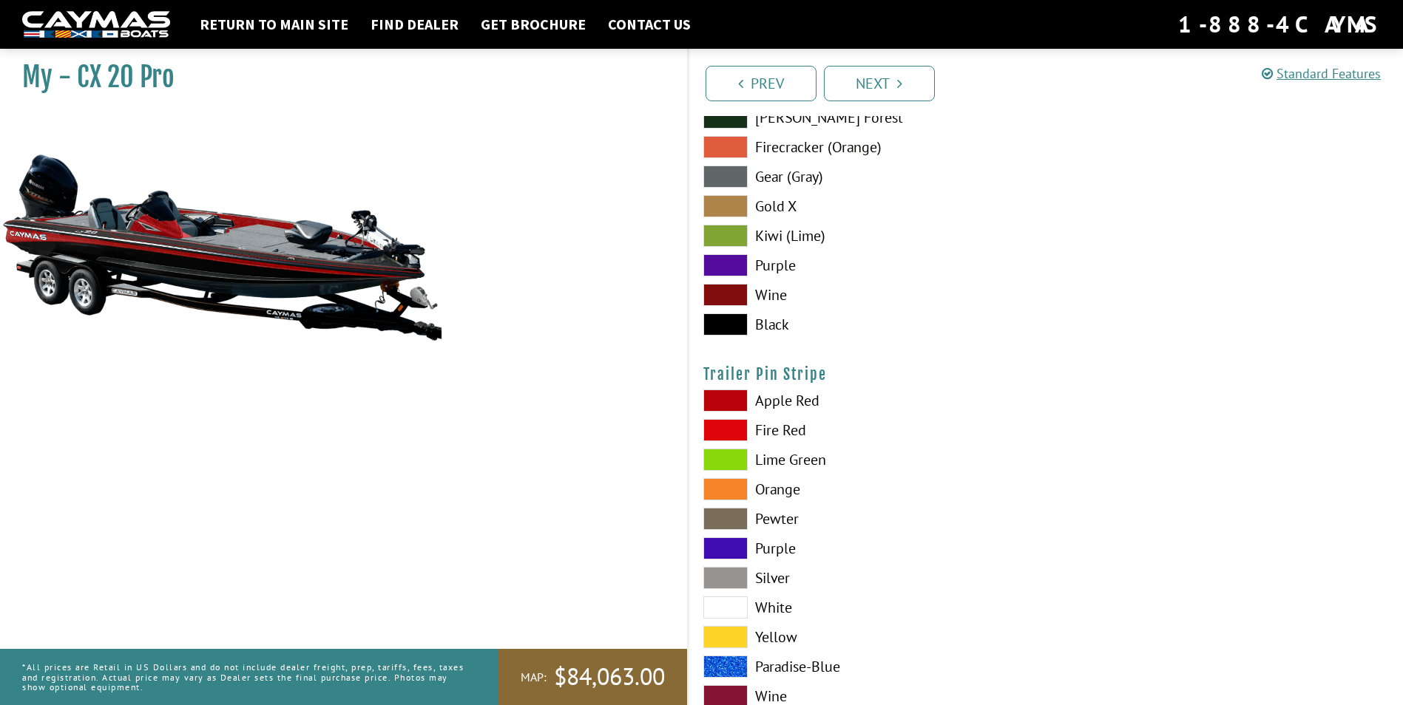
scroll to position [8821, 0]
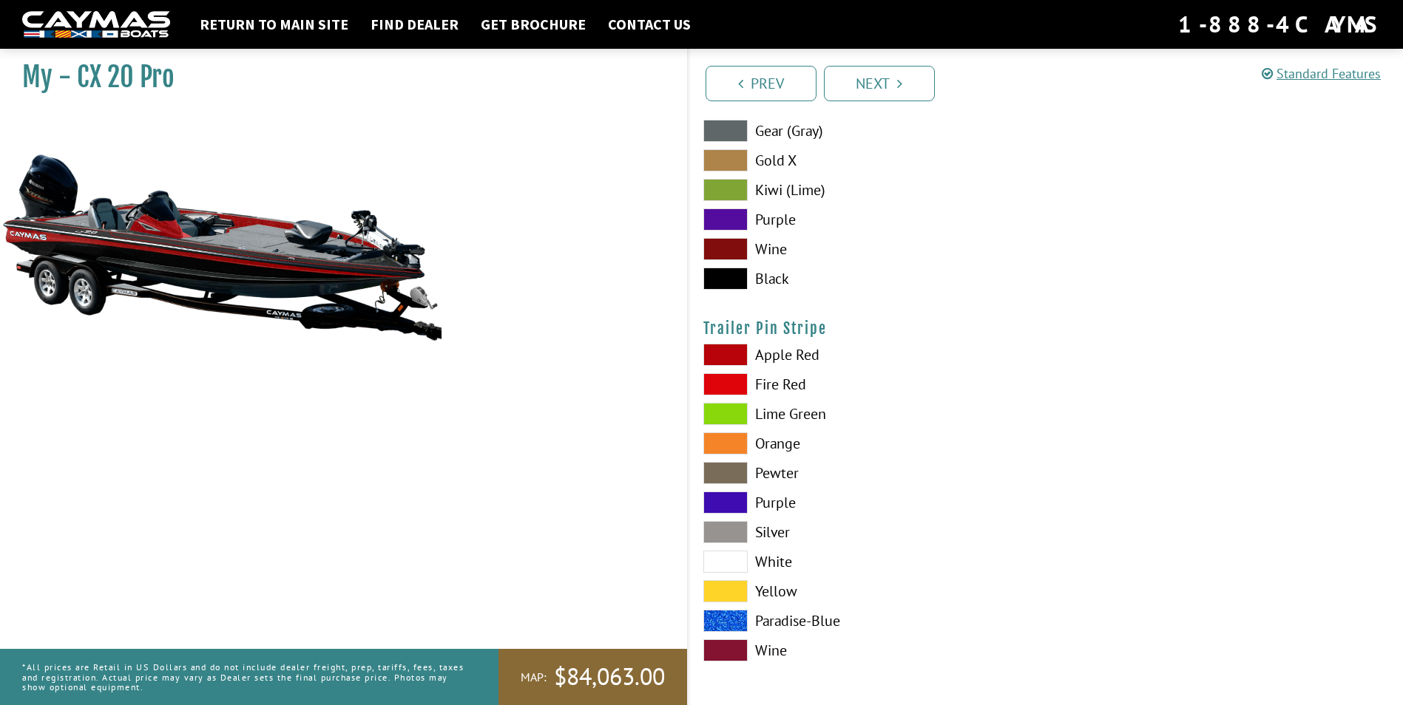
click at [734, 351] on span at bounding box center [725, 355] width 44 height 22
click at [884, 87] on link "Next" at bounding box center [879, 83] width 111 height 35
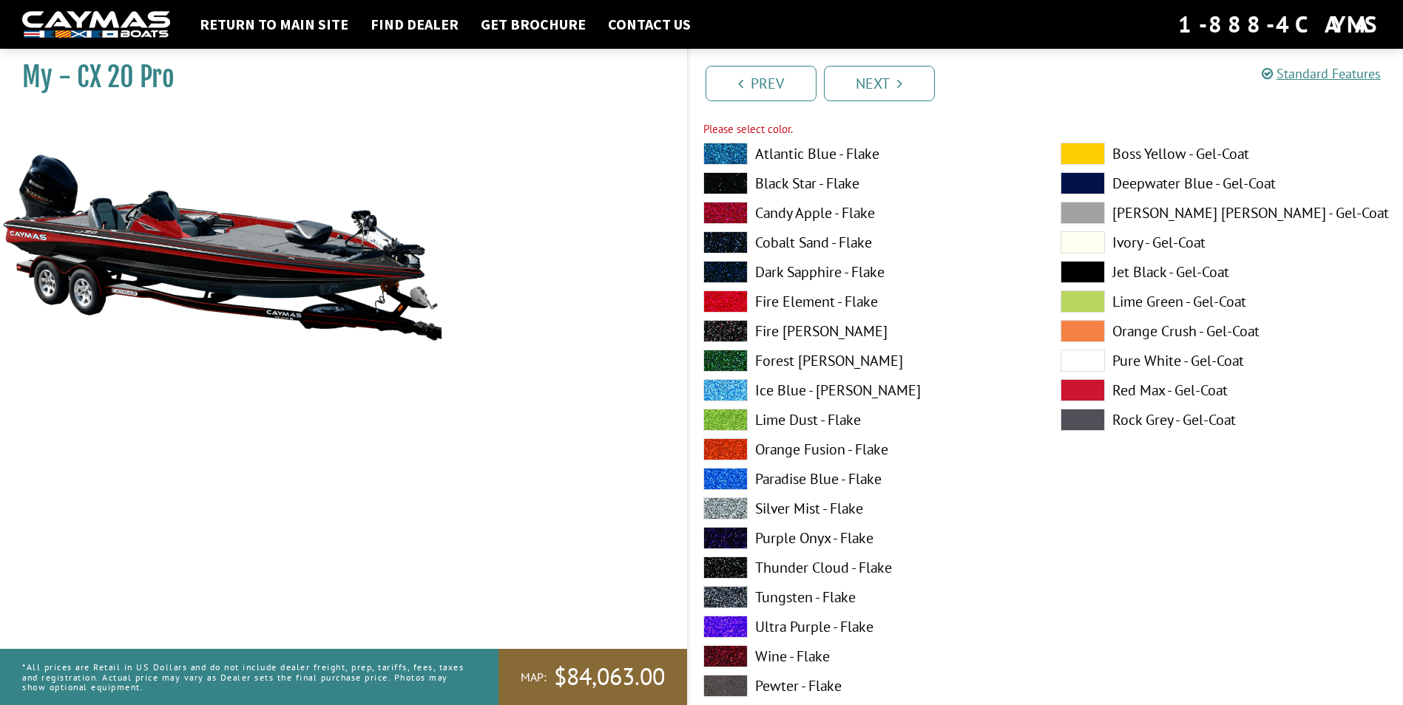
scroll to position [2555, 0]
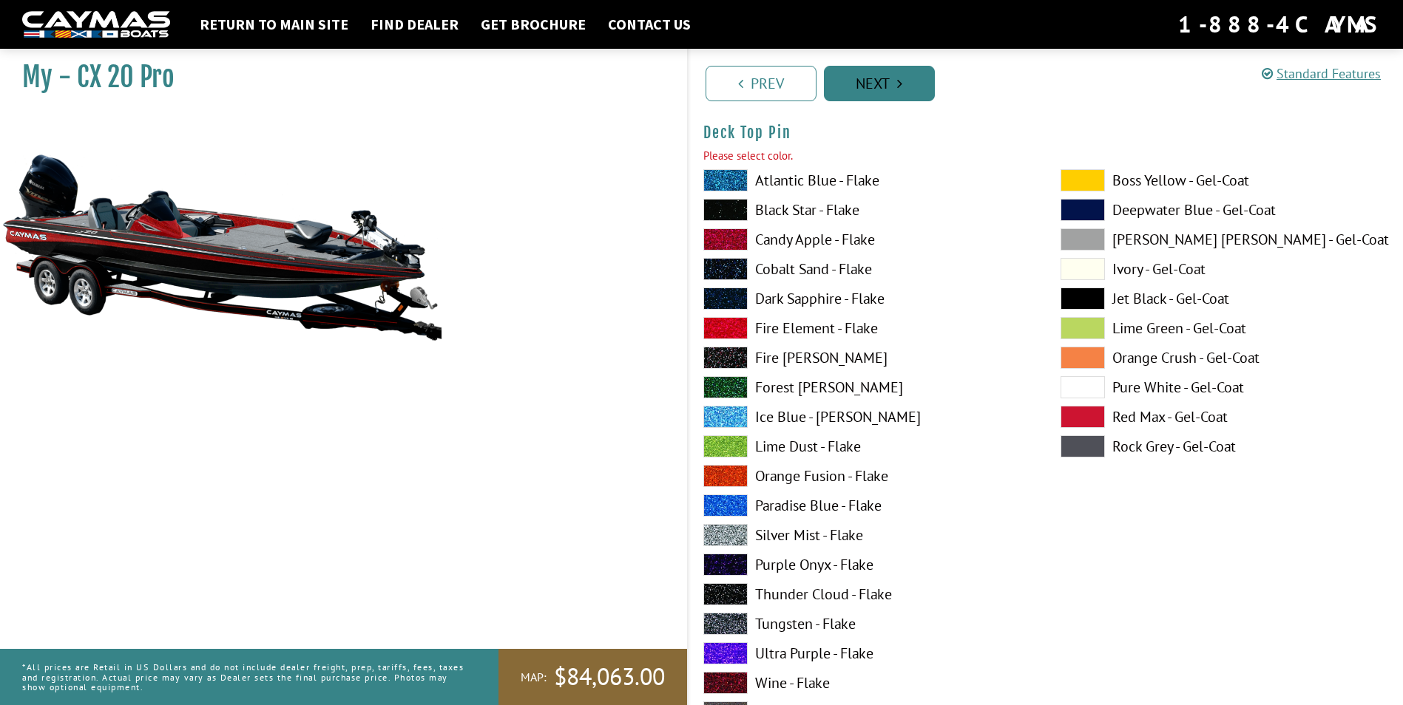
click at [904, 89] on link "Next" at bounding box center [879, 83] width 111 height 35
click at [723, 212] on span at bounding box center [725, 210] width 44 height 22
click at [865, 91] on link "Next" at bounding box center [879, 83] width 111 height 35
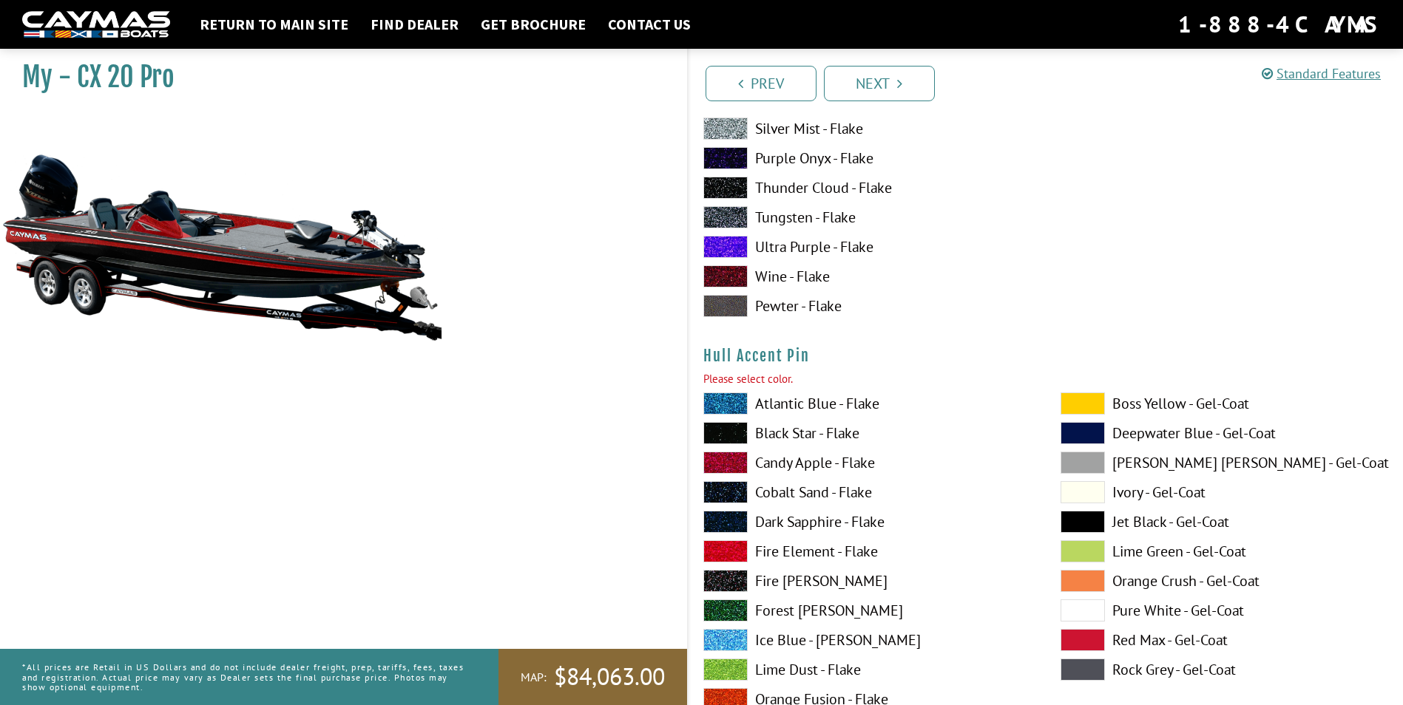
scroll to position [6549, 0]
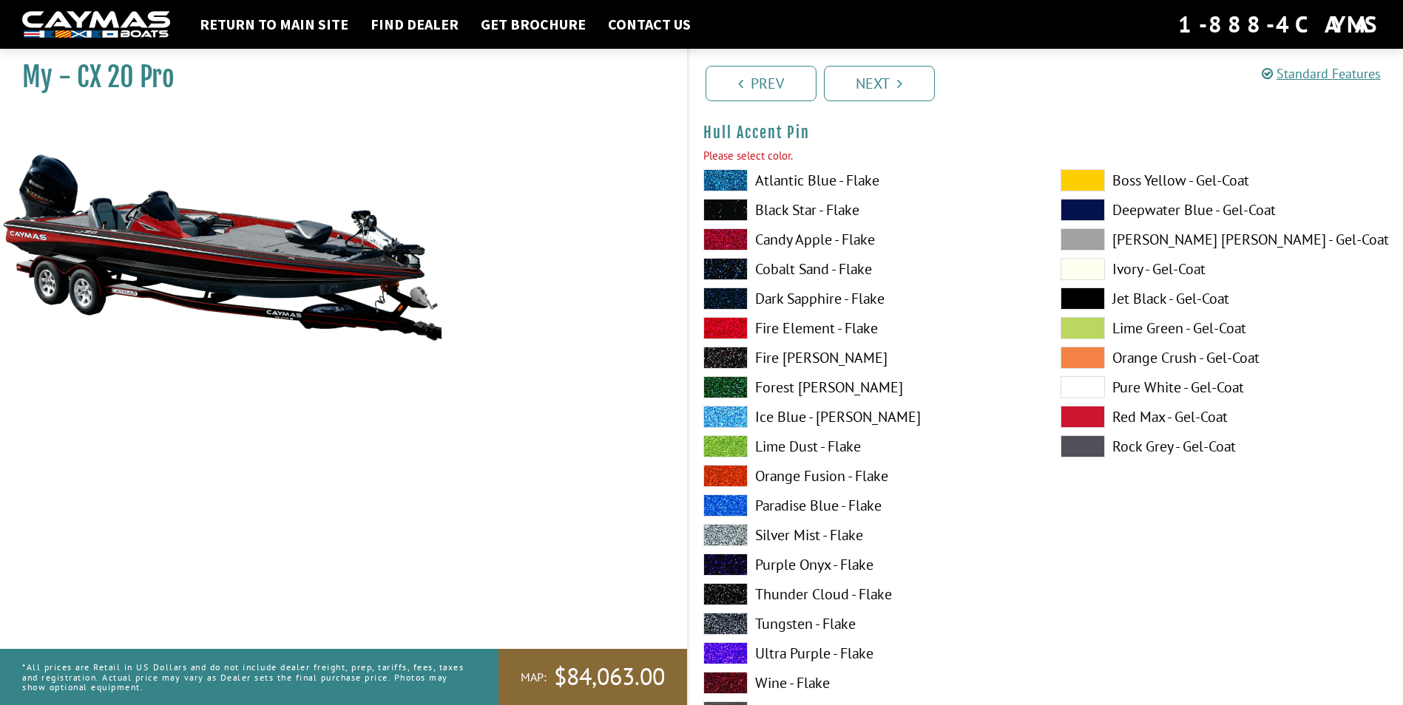
click at [717, 209] on span at bounding box center [725, 210] width 44 height 22
click at [899, 81] on icon "Pagination" at bounding box center [899, 83] width 5 height 15
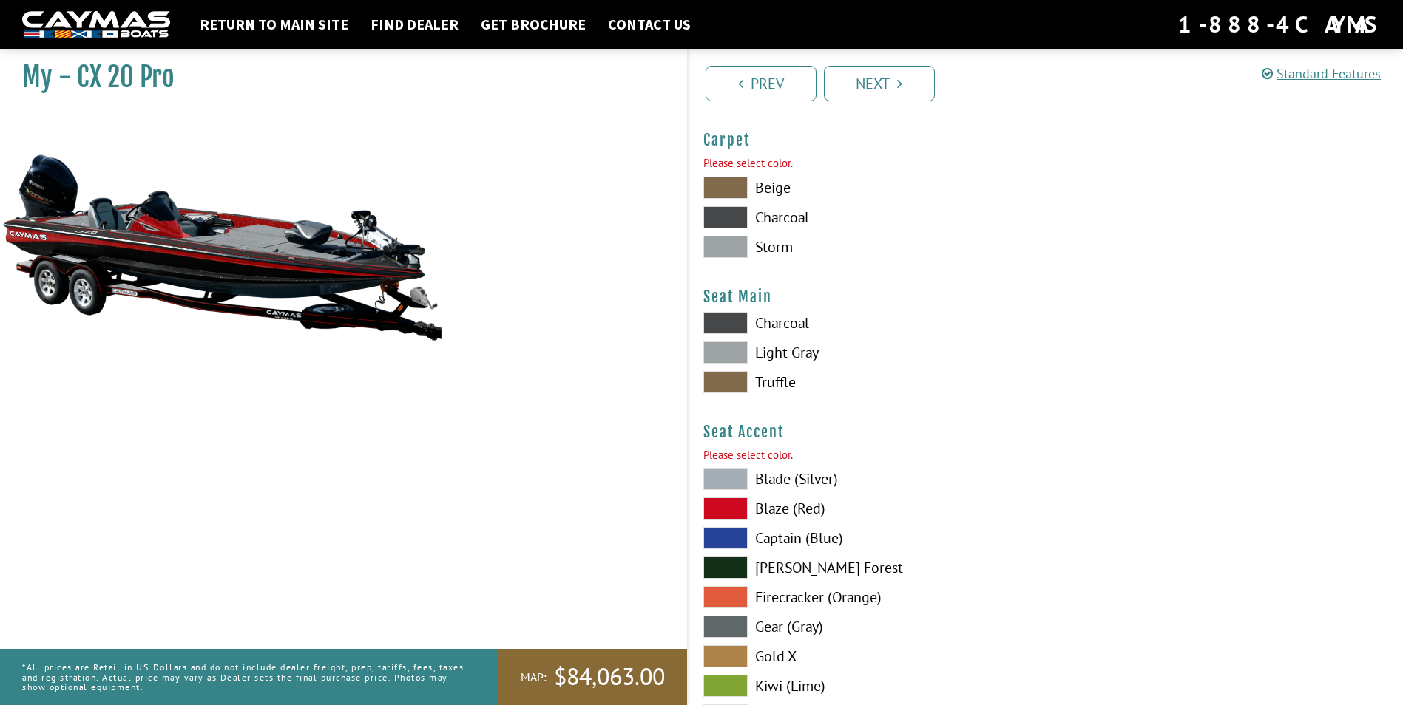
scroll to position [8375, 0]
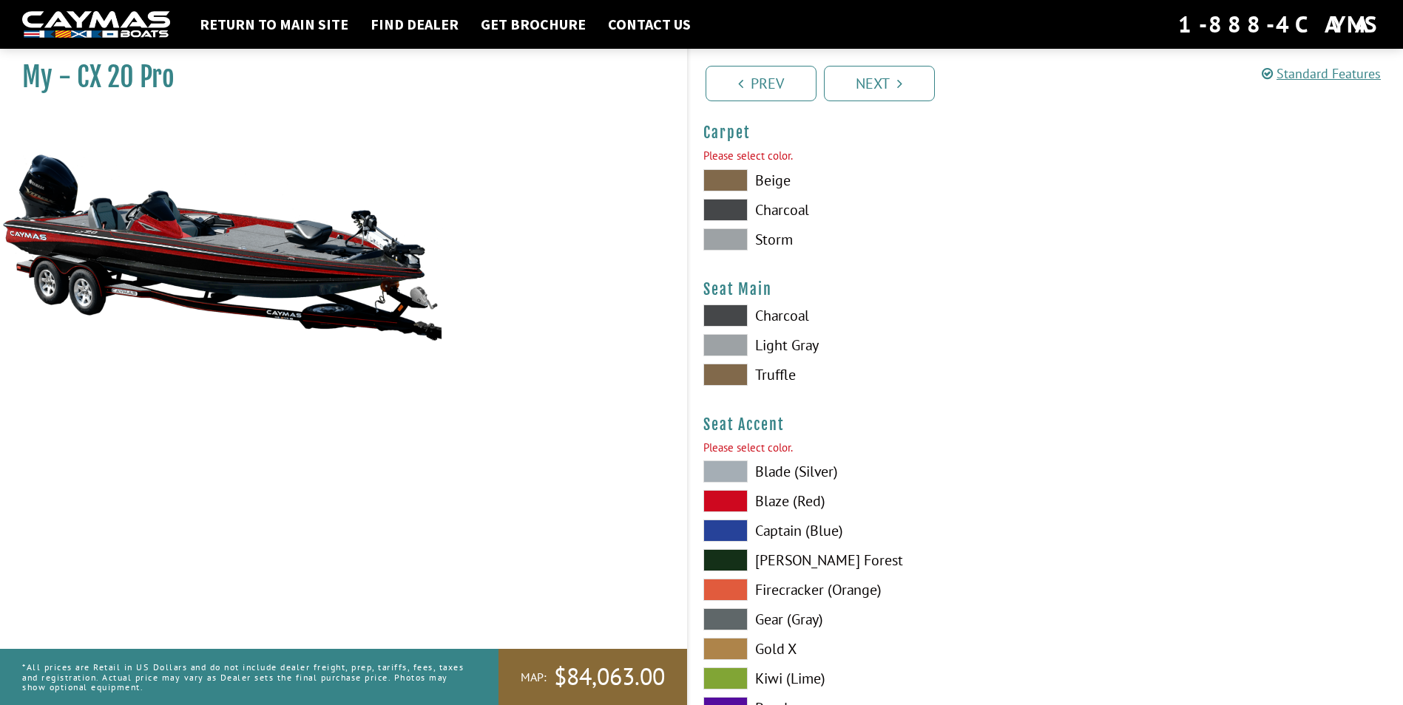
click at [717, 374] on span at bounding box center [725, 375] width 44 height 22
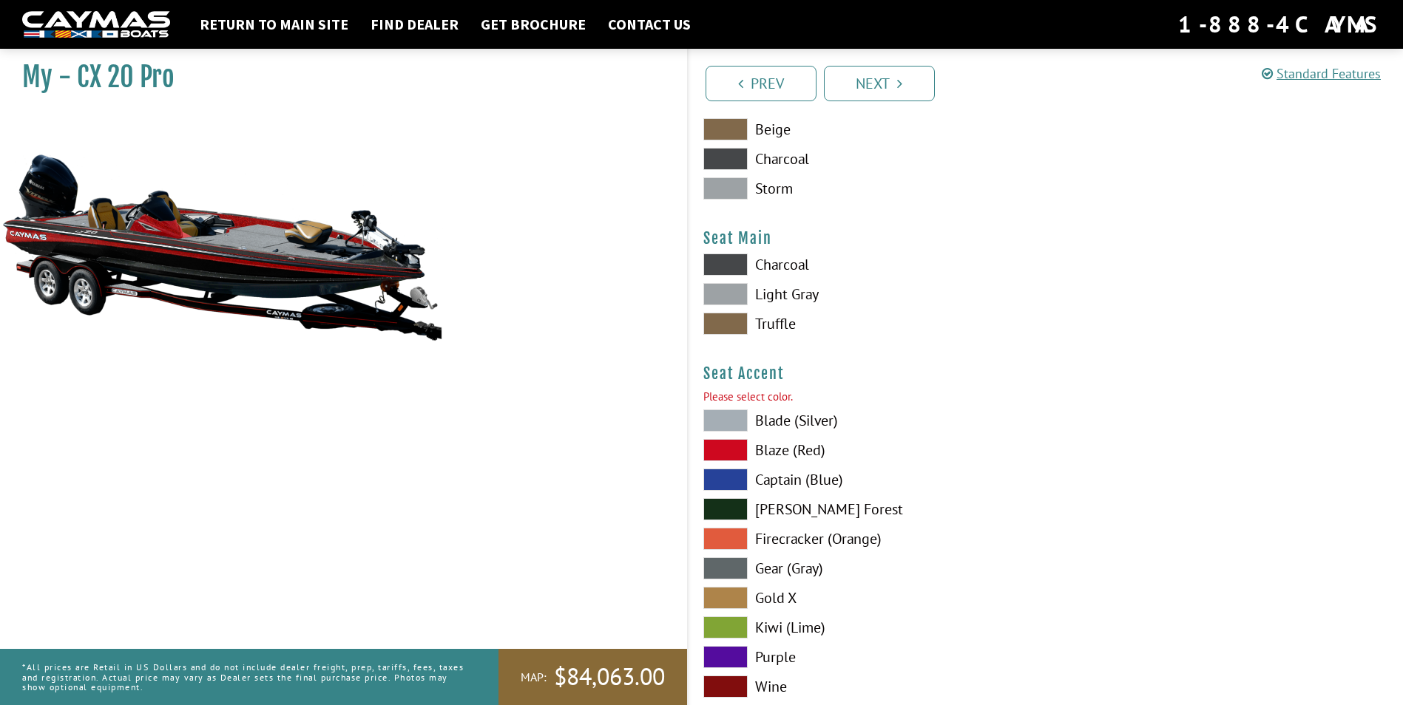
scroll to position [8522, 0]
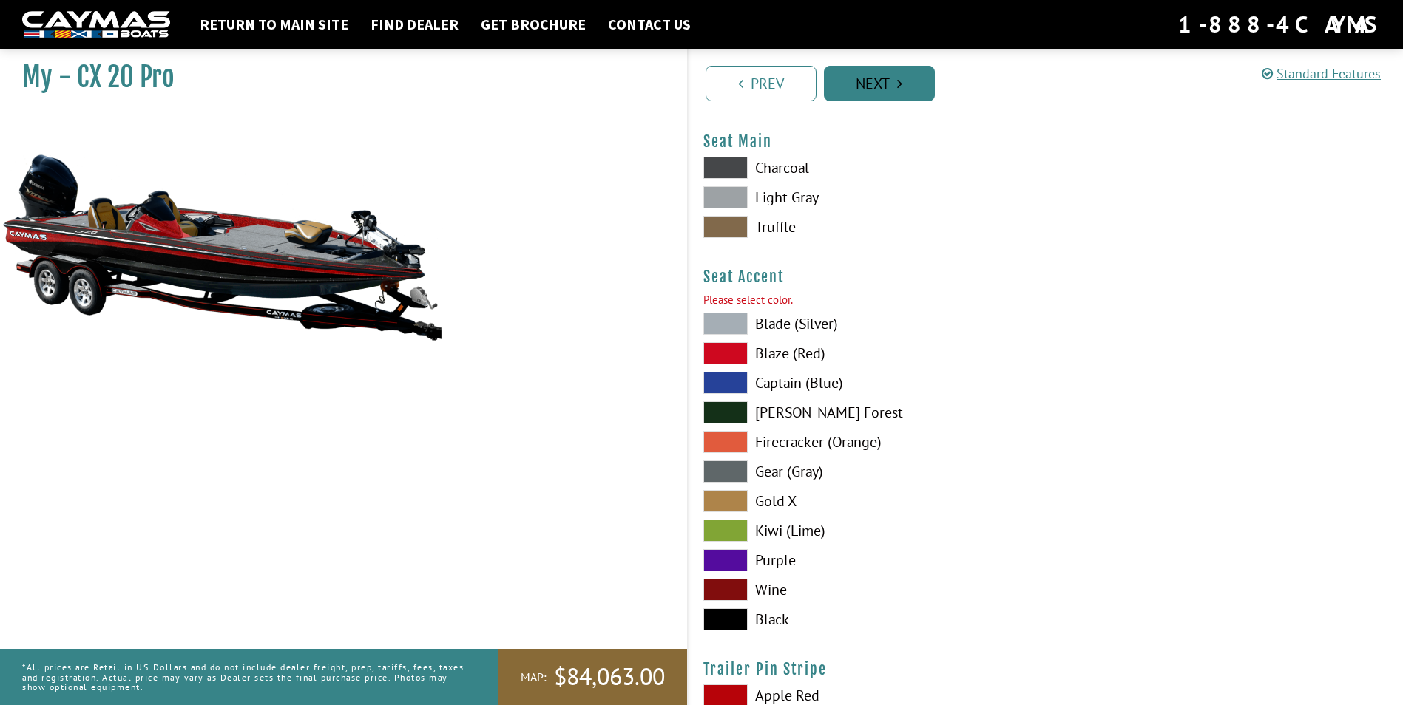
click at [911, 85] on link "Next" at bounding box center [879, 83] width 111 height 35
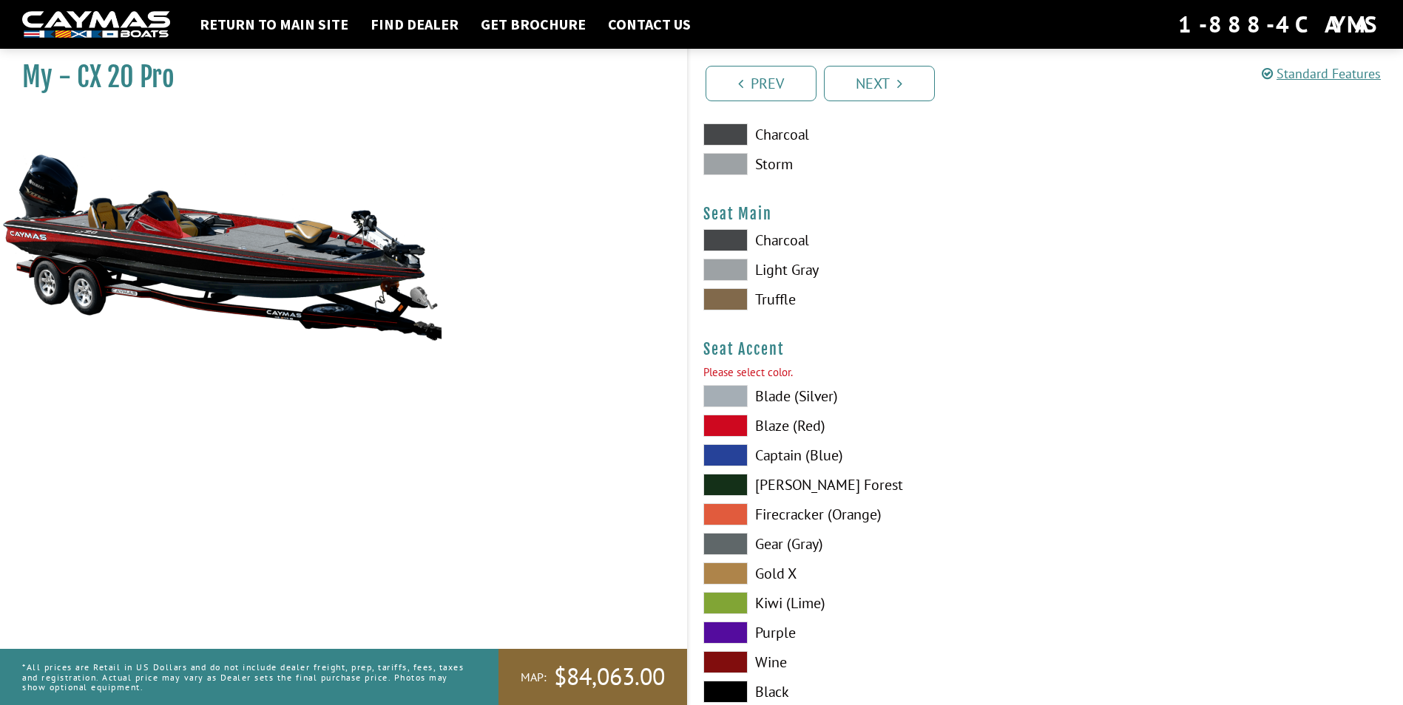
scroll to position [8375, 0]
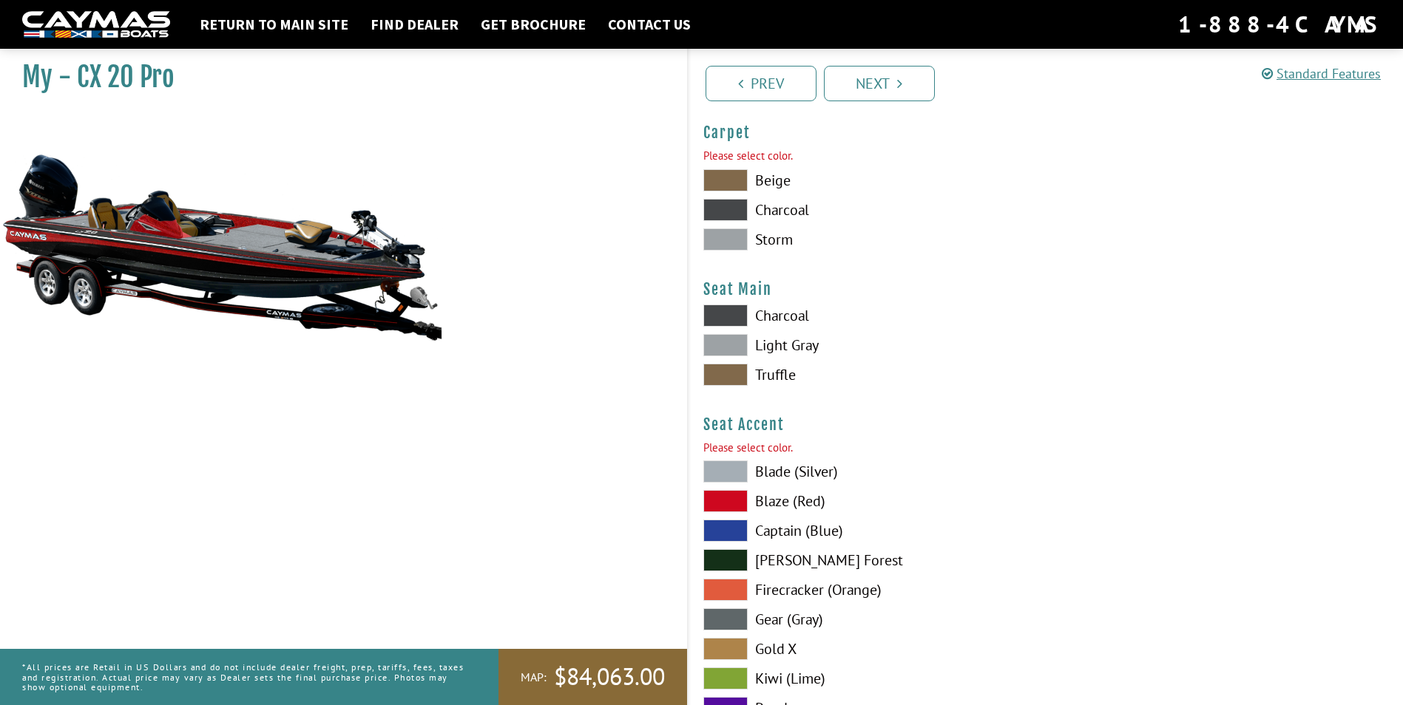
click at [733, 500] on span at bounding box center [725, 501] width 44 height 22
click at [877, 94] on link "Next" at bounding box center [879, 83] width 111 height 35
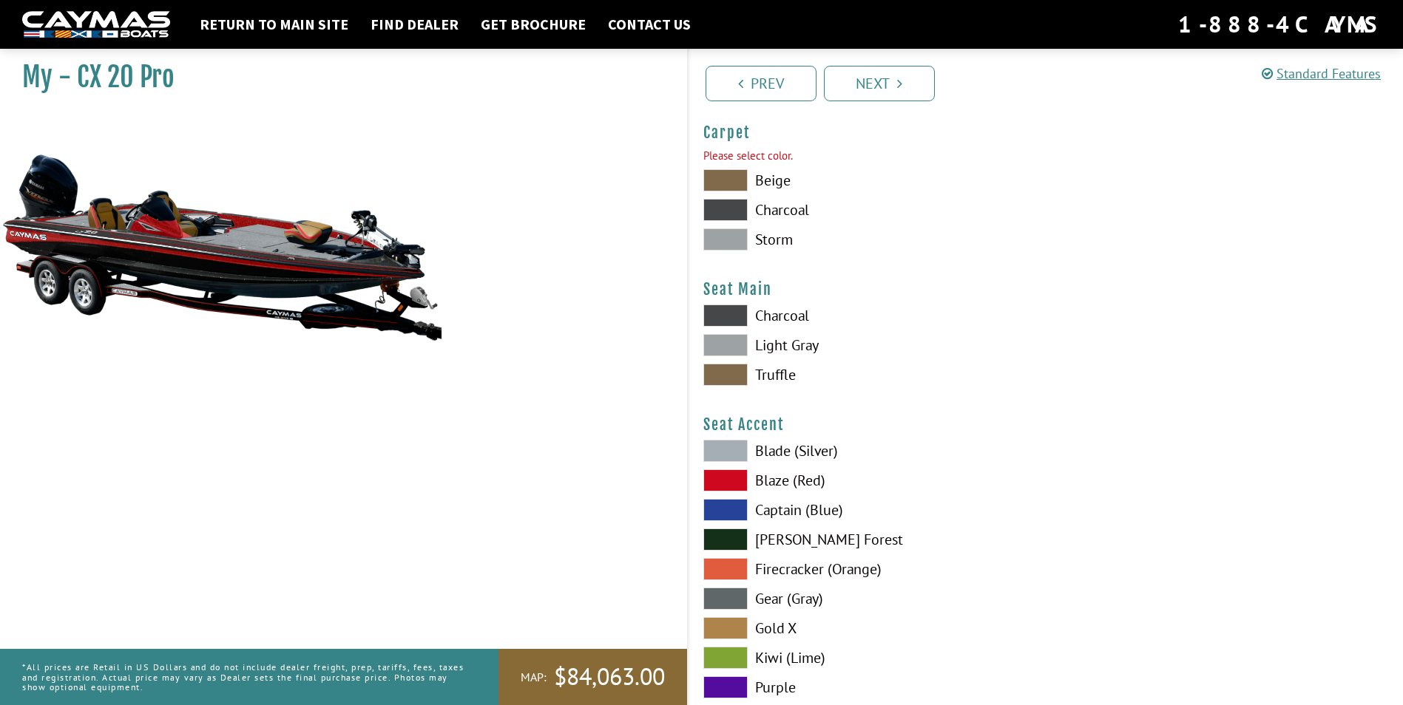
click at [720, 481] on span at bounding box center [725, 481] width 44 height 22
click at [866, 87] on link "Next" at bounding box center [879, 83] width 111 height 35
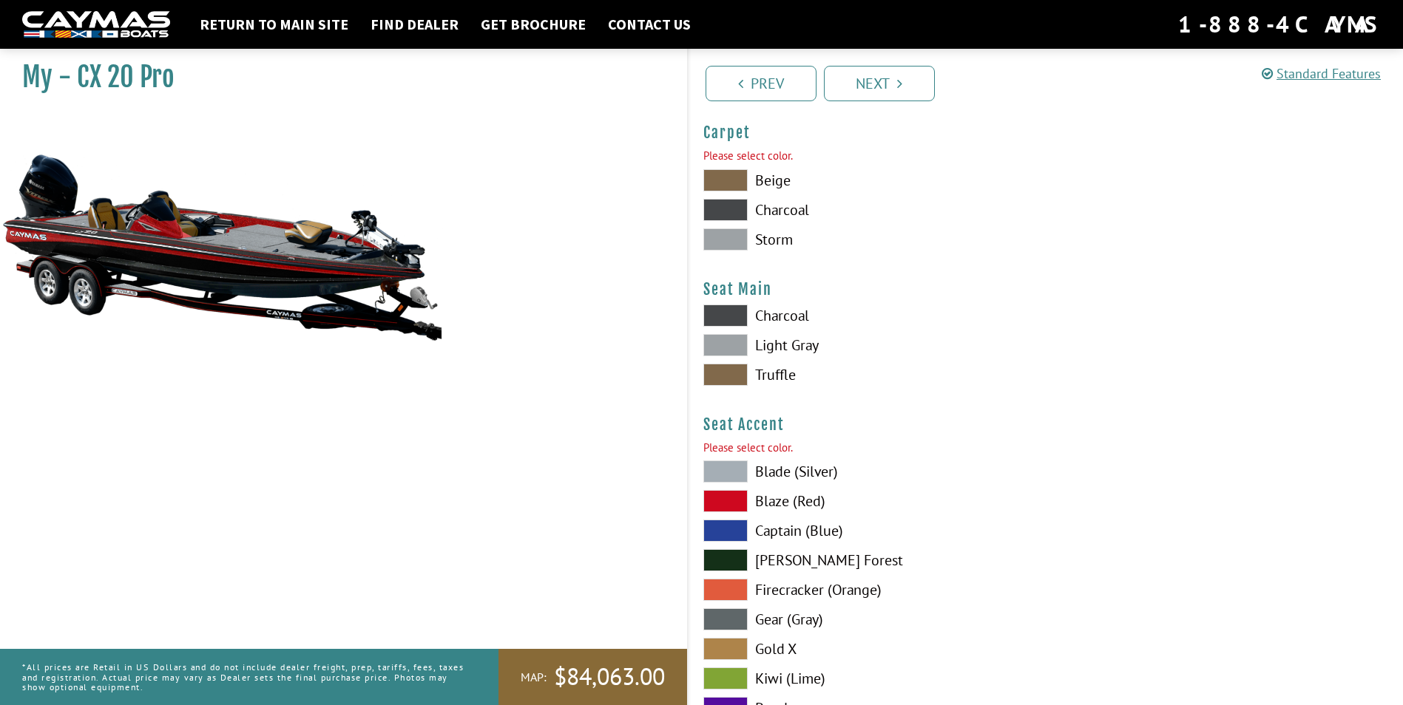
drag, startPoint x: 727, startPoint y: 501, endPoint x: 764, endPoint y: 386, distance: 120.4
click at [727, 500] on span at bounding box center [725, 501] width 44 height 22
click at [855, 85] on link "Next" at bounding box center [879, 83] width 111 height 35
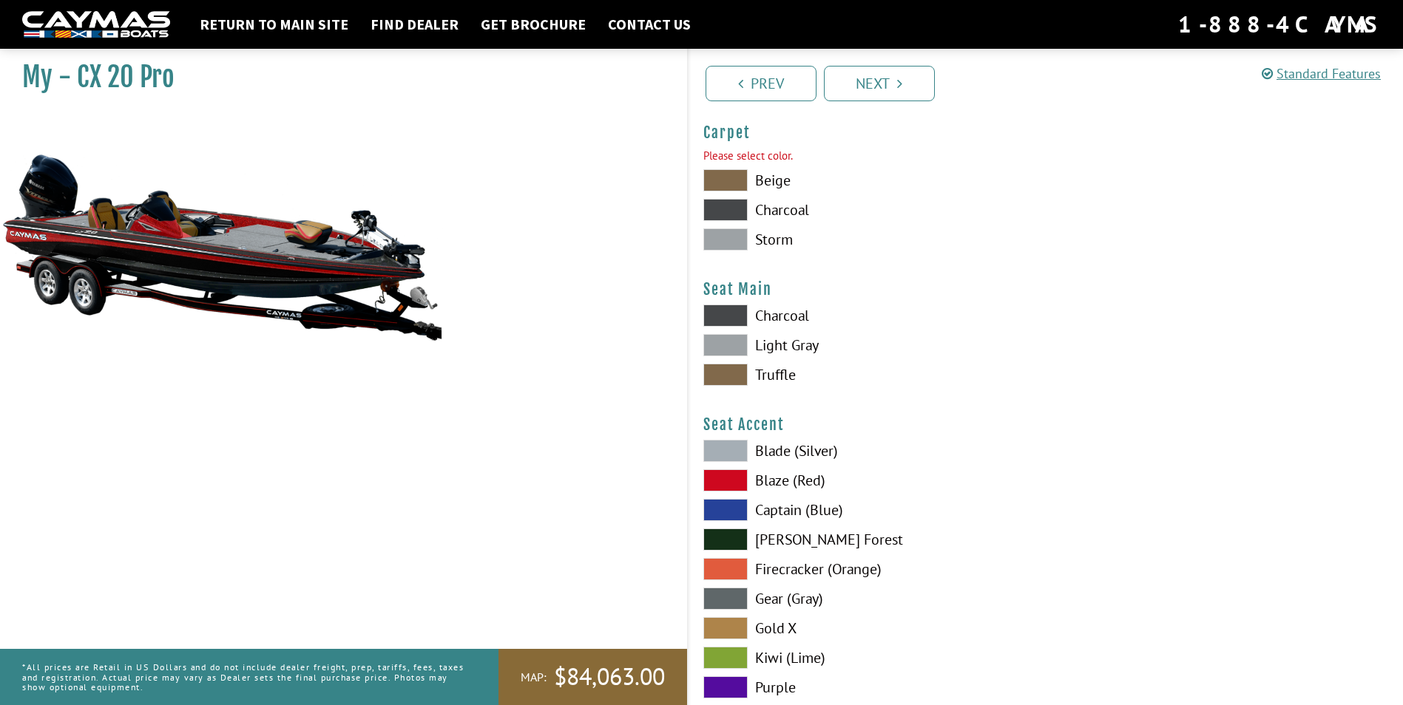
click at [738, 477] on span at bounding box center [725, 481] width 44 height 22
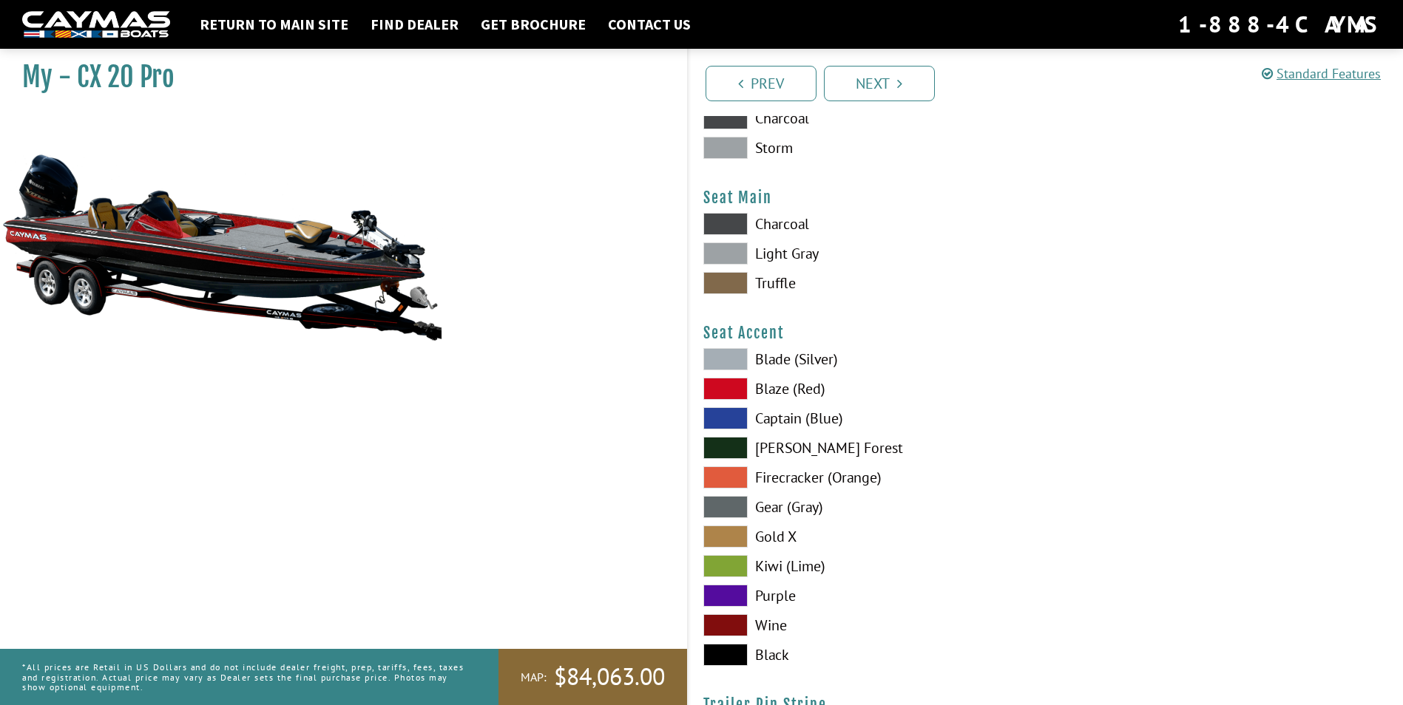
scroll to position [8670, 0]
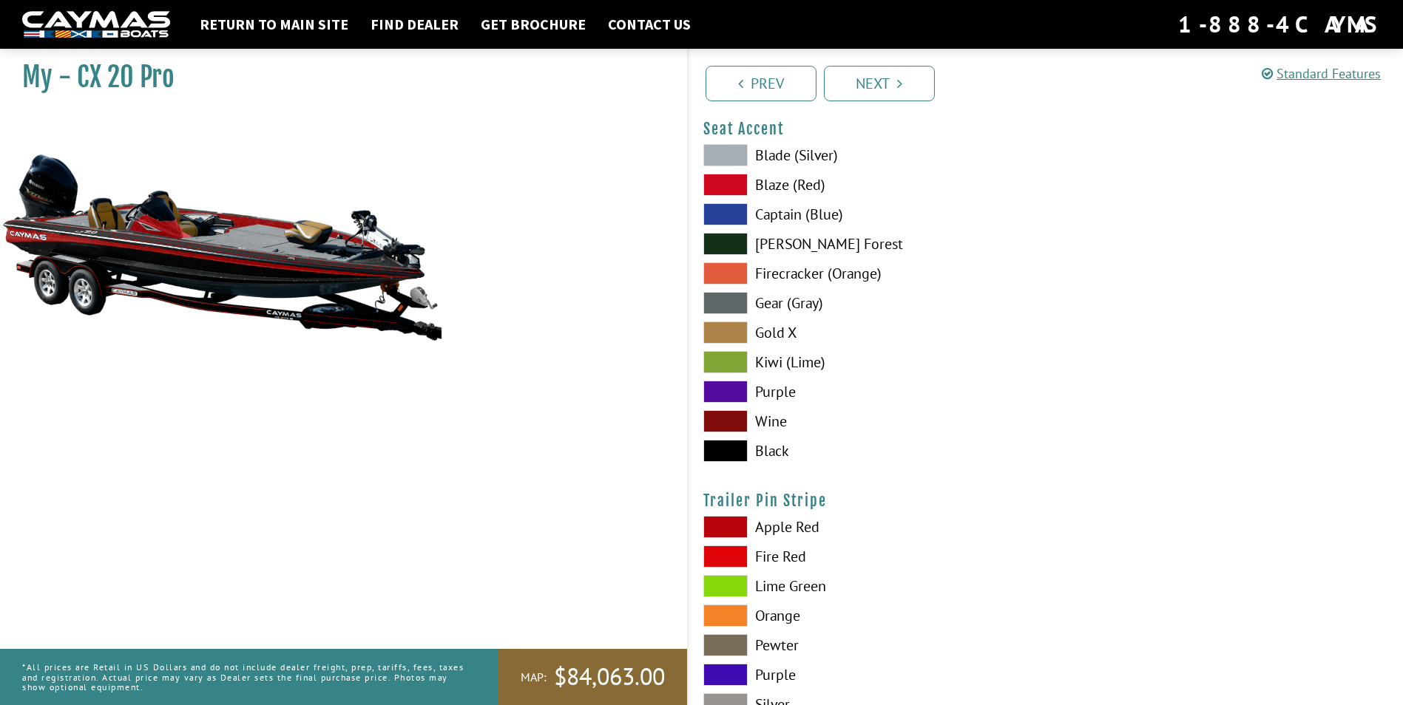
click at [715, 534] on span at bounding box center [725, 527] width 44 height 22
click at [864, 88] on link "Next" at bounding box center [879, 83] width 111 height 35
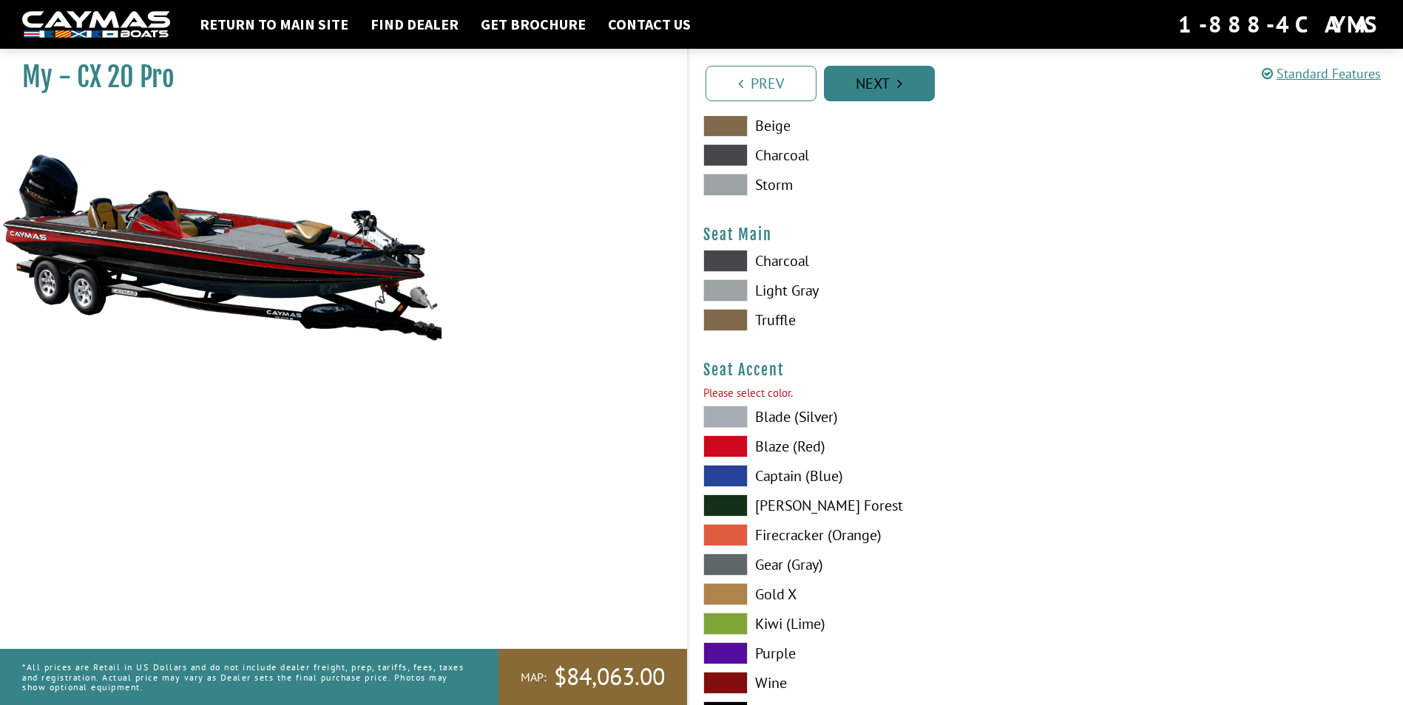
scroll to position [8375, 0]
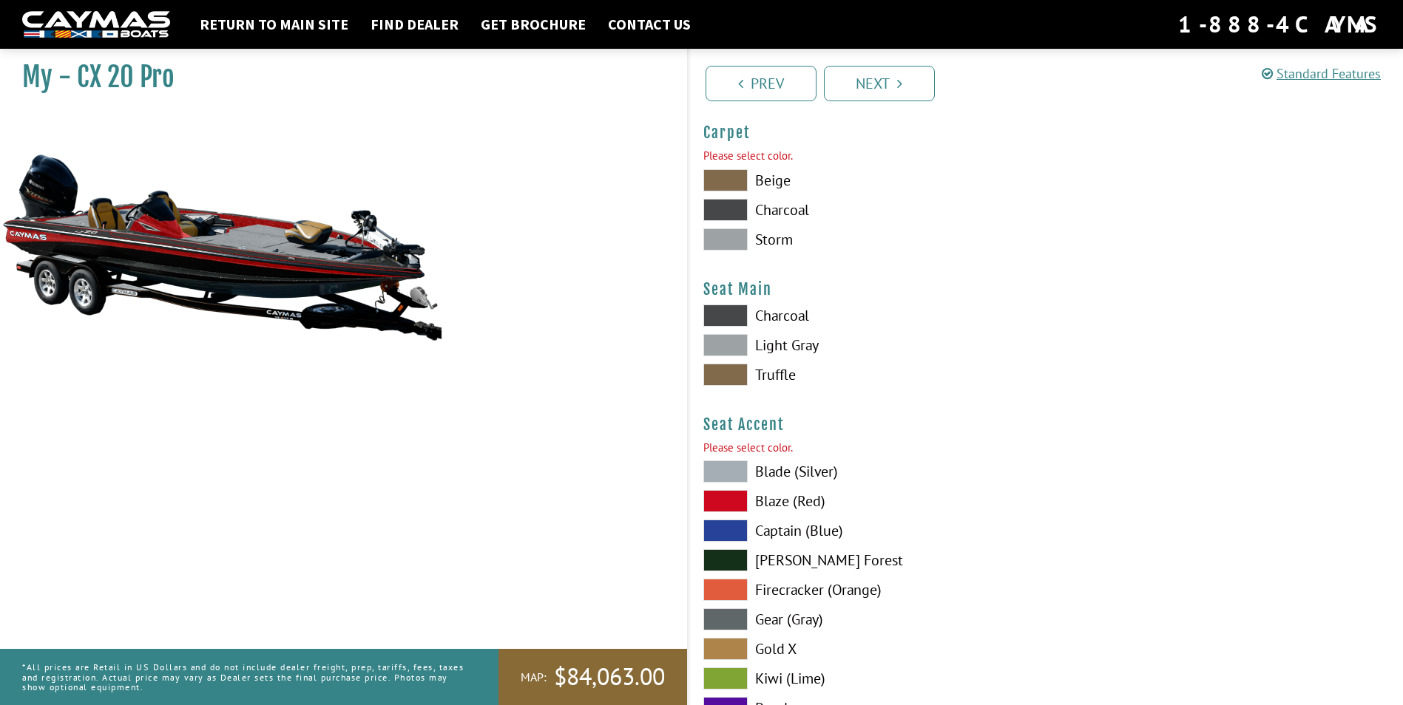
click at [713, 178] on span at bounding box center [725, 180] width 44 height 22
click at [905, 90] on link "Next" at bounding box center [879, 83] width 111 height 35
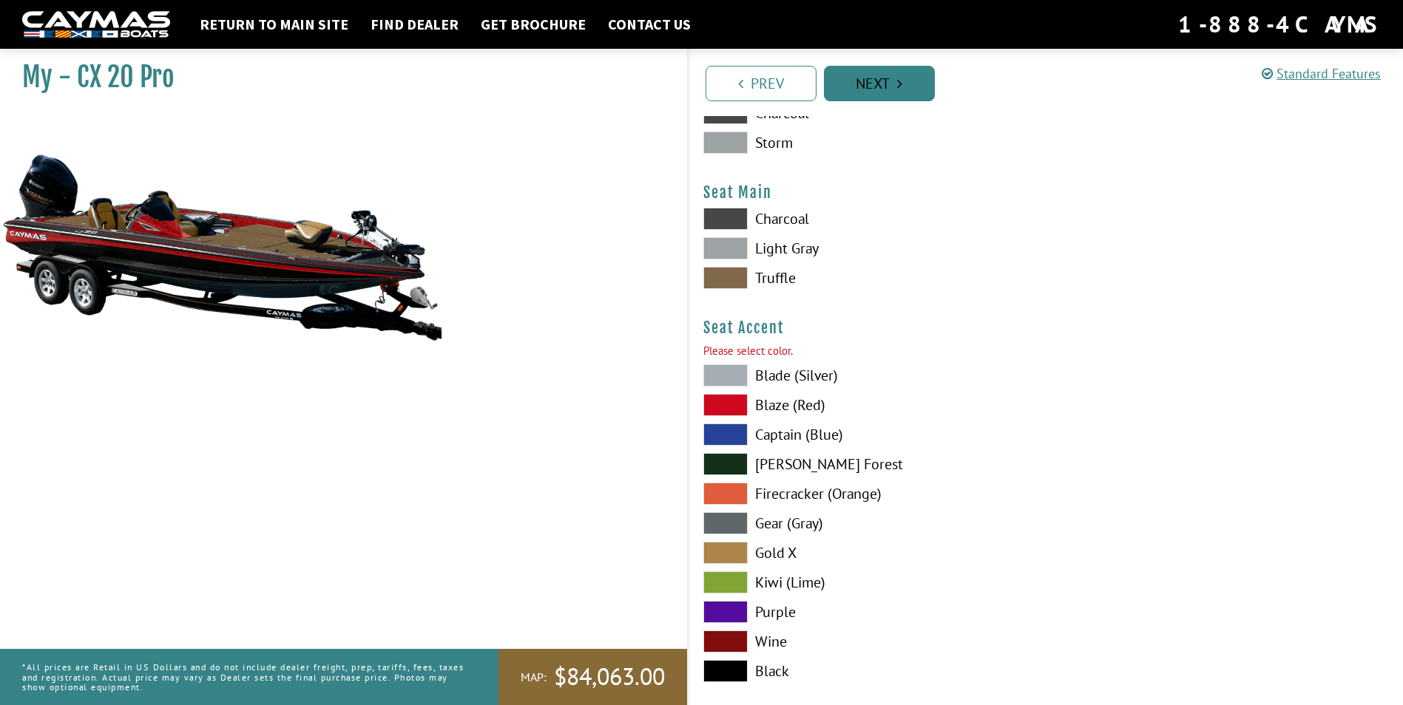
scroll to position [8645, 0]
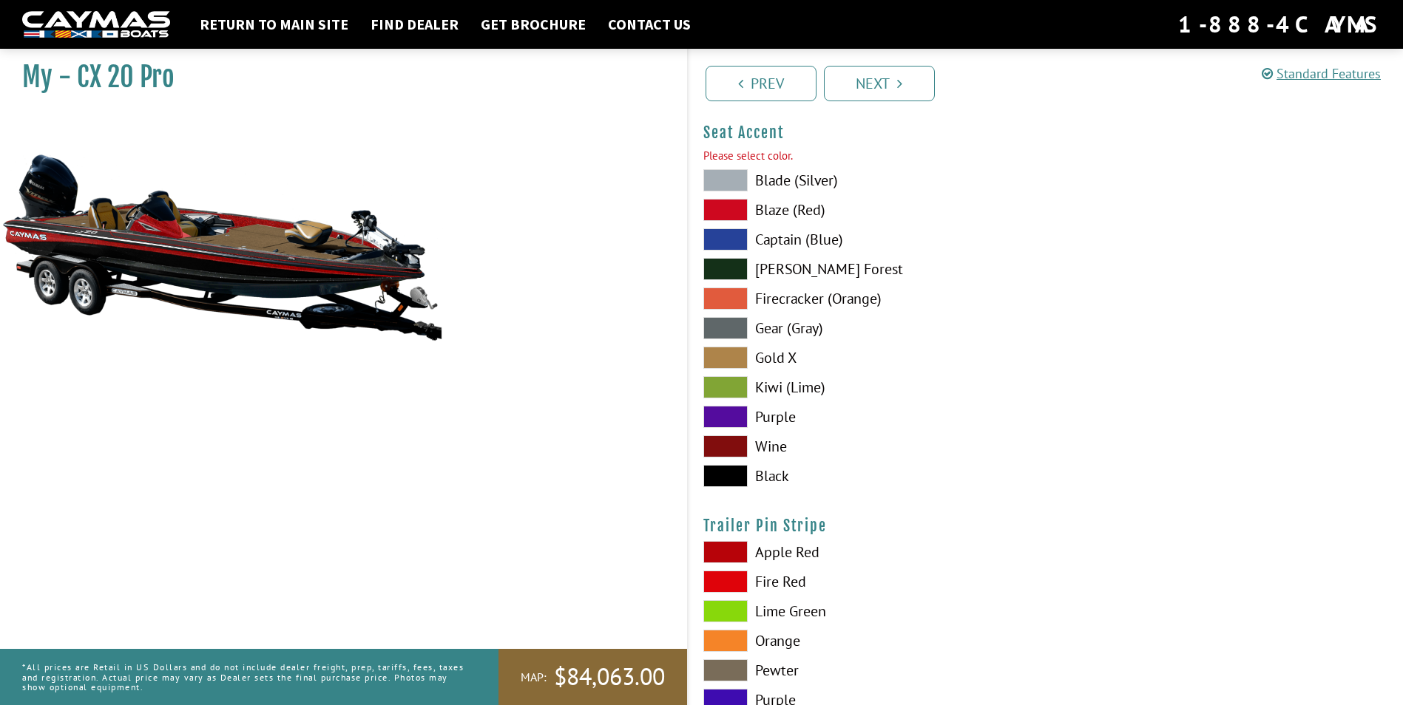
click at [728, 210] on span at bounding box center [725, 210] width 44 height 22
click at [869, 87] on link "Next" at bounding box center [879, 83] width 111 height 35
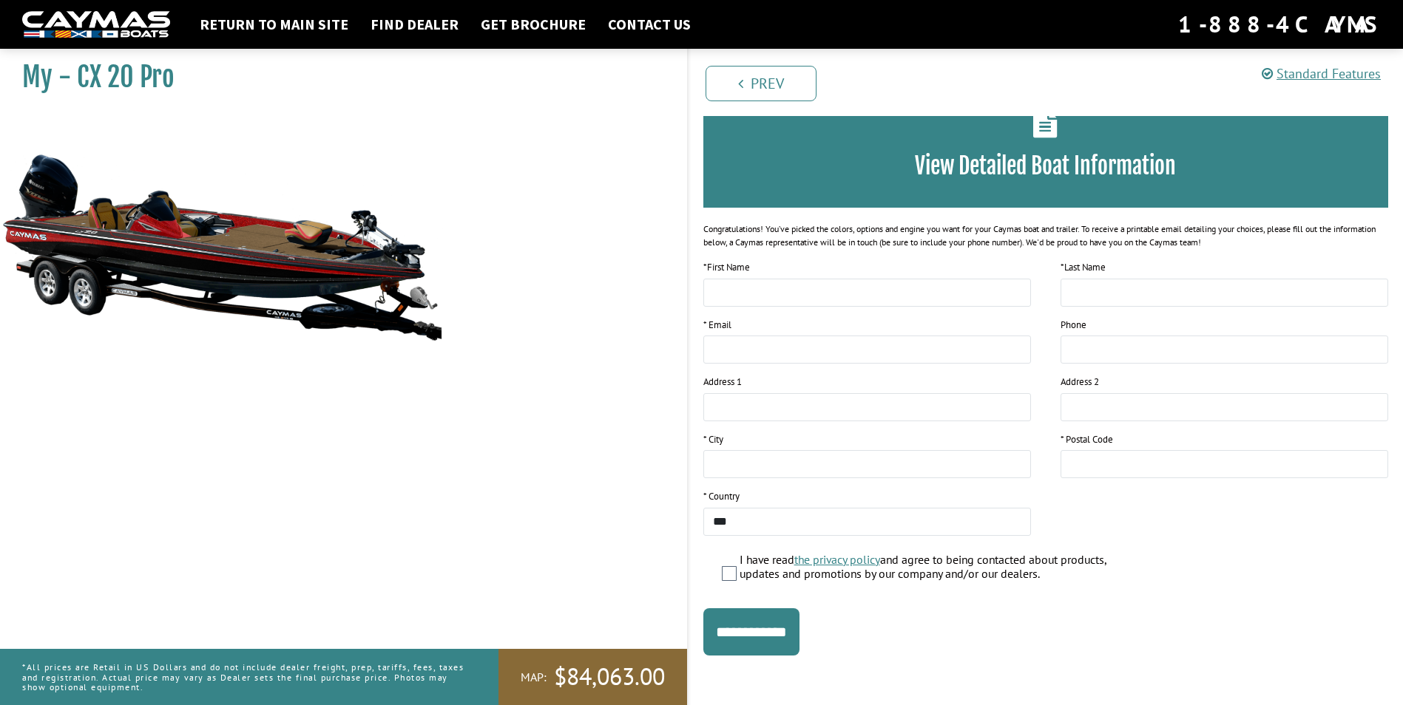
scroll to position [89, 0]
click at [732, 300] on input "text" at bounding box center [867, 292] width 328 height 28
paste input "**********"
type input "*"
type input "***"
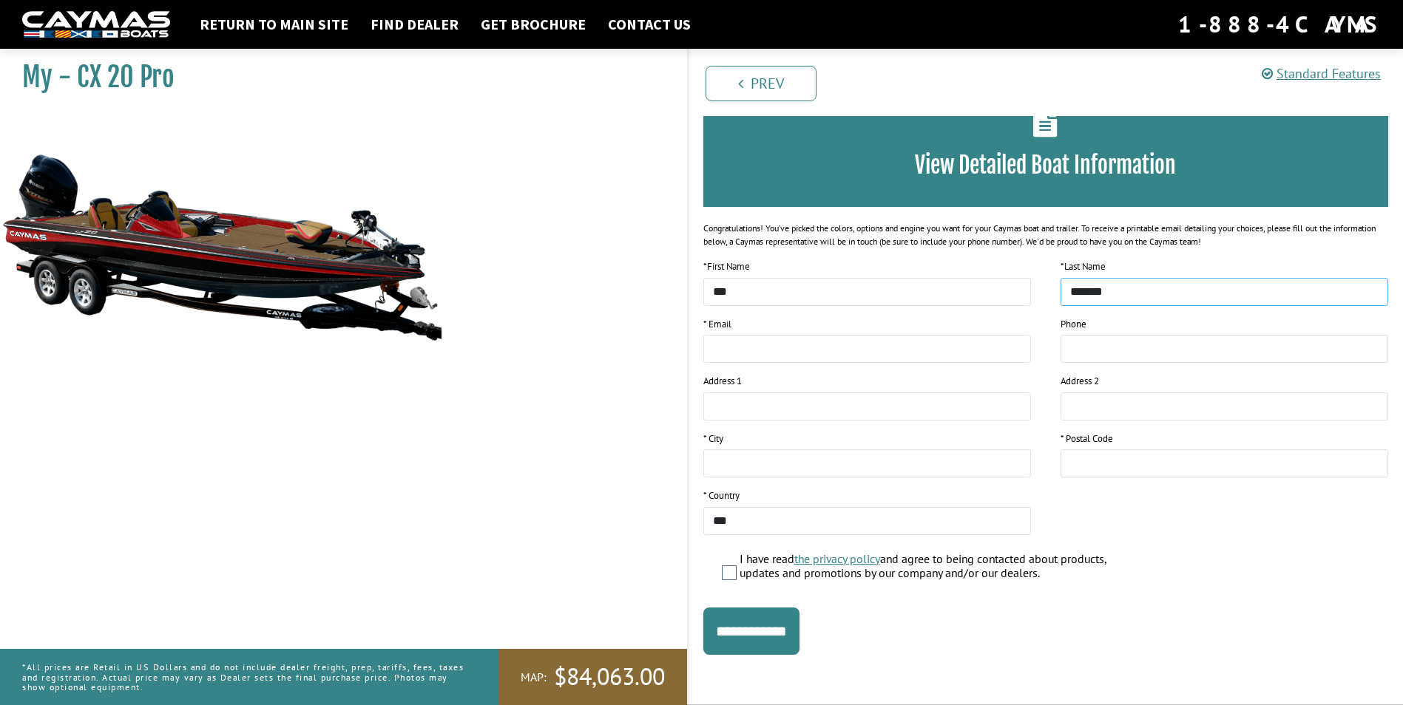
type input "*******"
type input "**********"
click at [731, 407] on input "text" at bounding box center [867, 407] width 328 height 28
type input "**********"
type input "******"
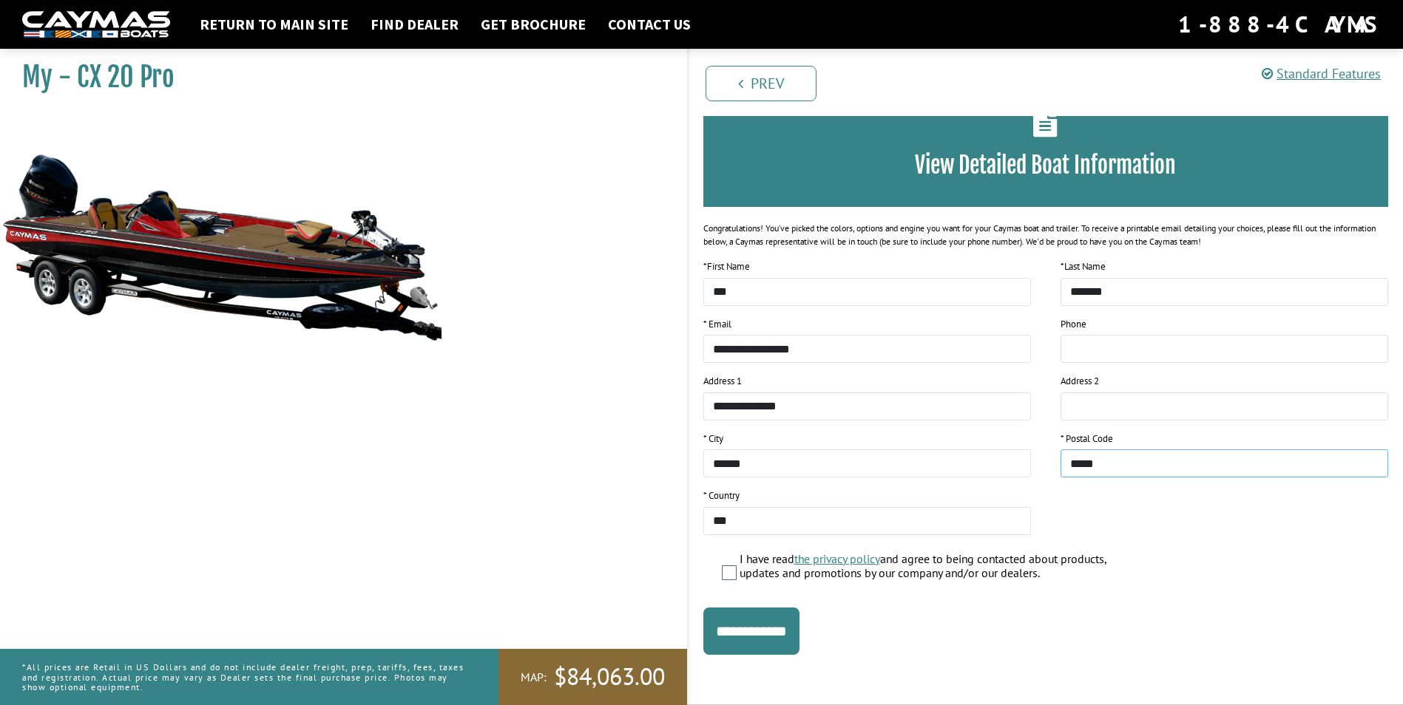
type input "*****"
click at [751, 637] on input "**********" at bounding box center [751, 631] width 96 height 47
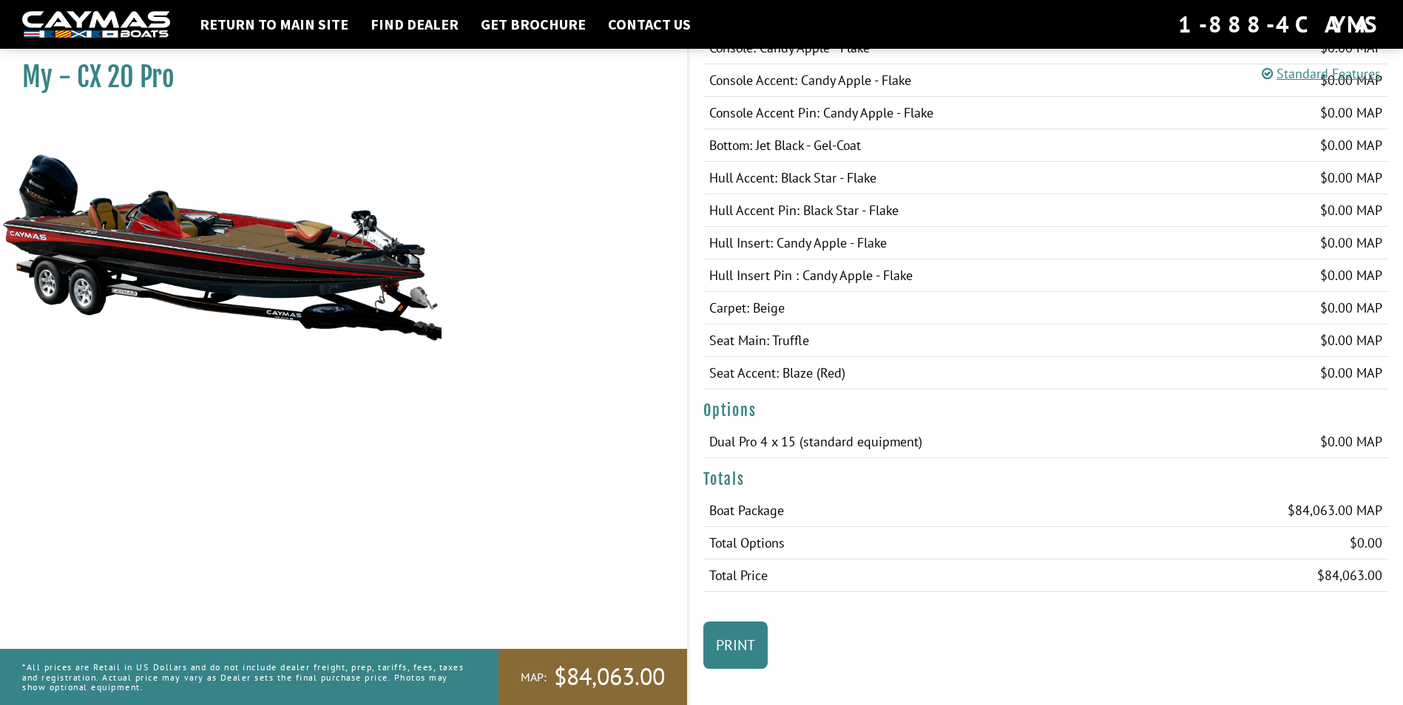
scroll to position [749, 0]
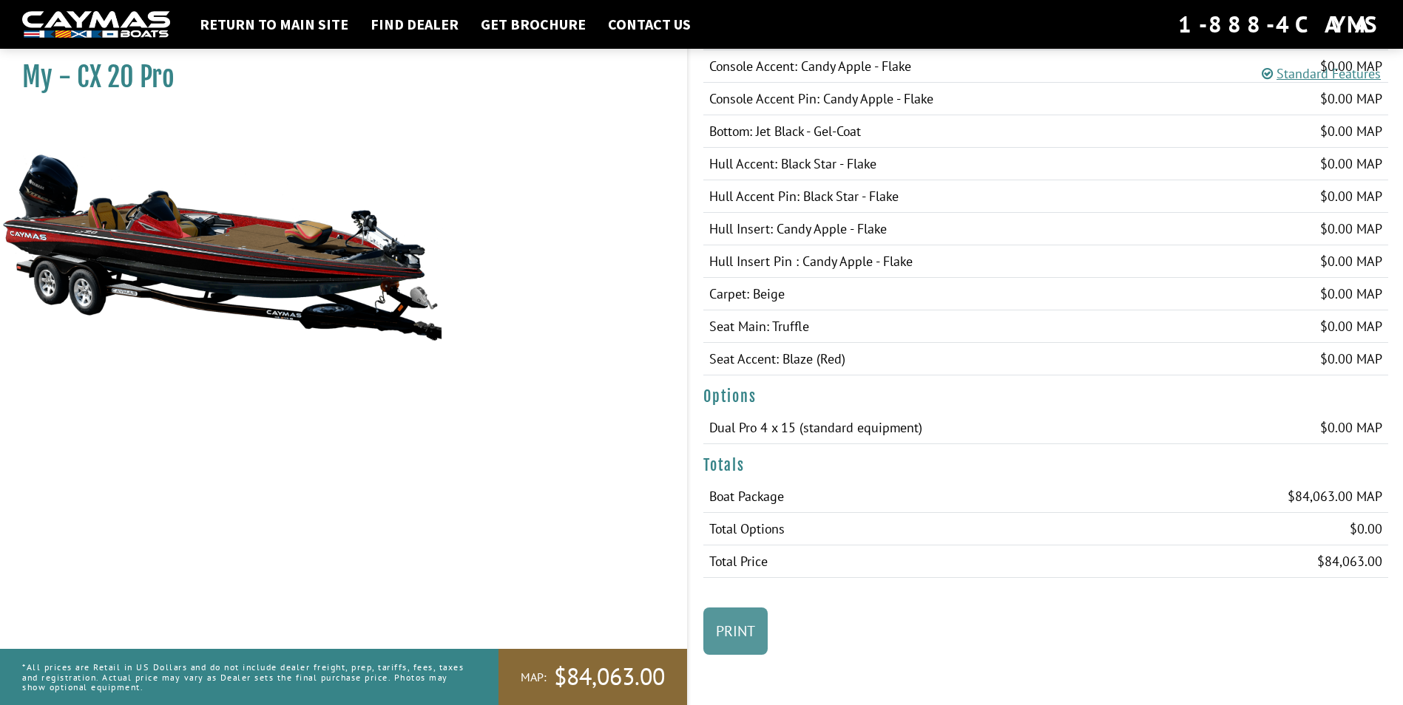
click at [742, 638] on link "Print" at bounding box center [735, 631] width 64 height 47
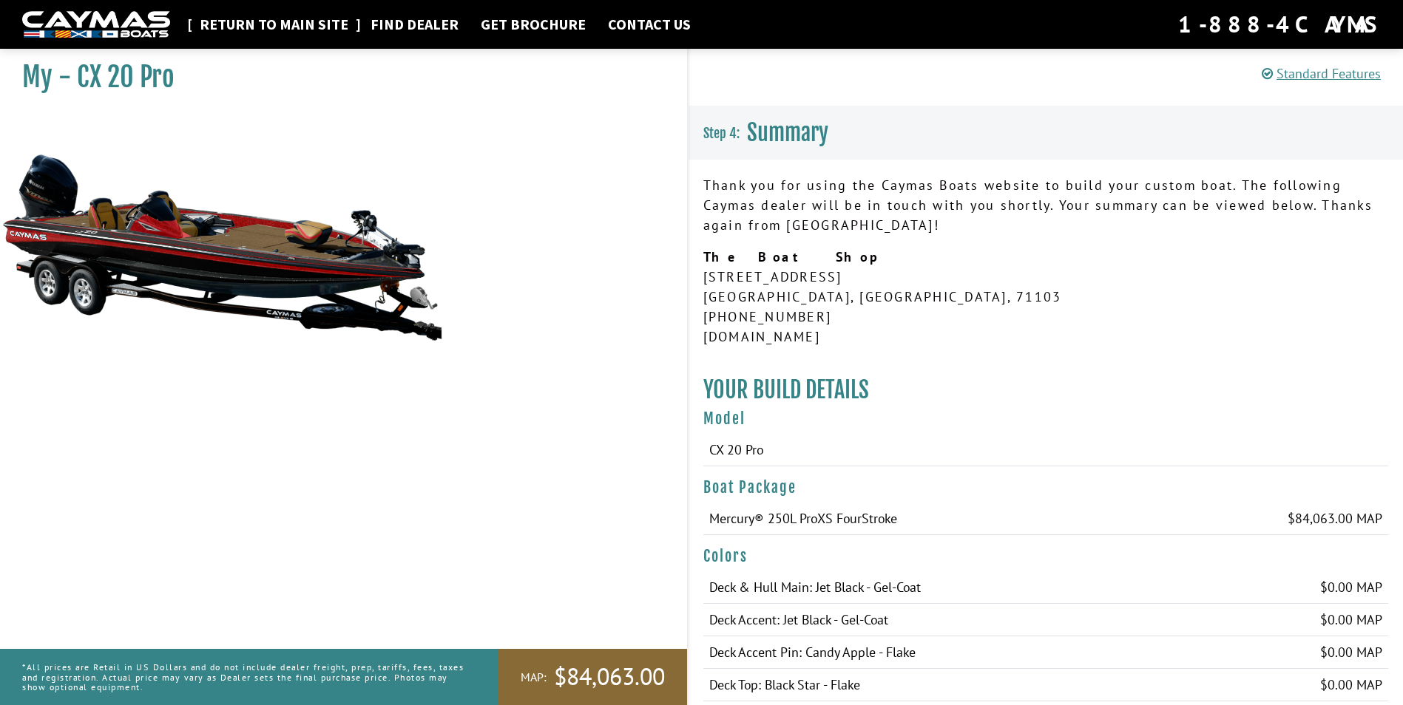
click at [320, 25] on link "Return to main site" at bounding box center [273, 24] width 163 height 19
